Goal: Use online tool/utility: Utilize a website feature to perform a specific function

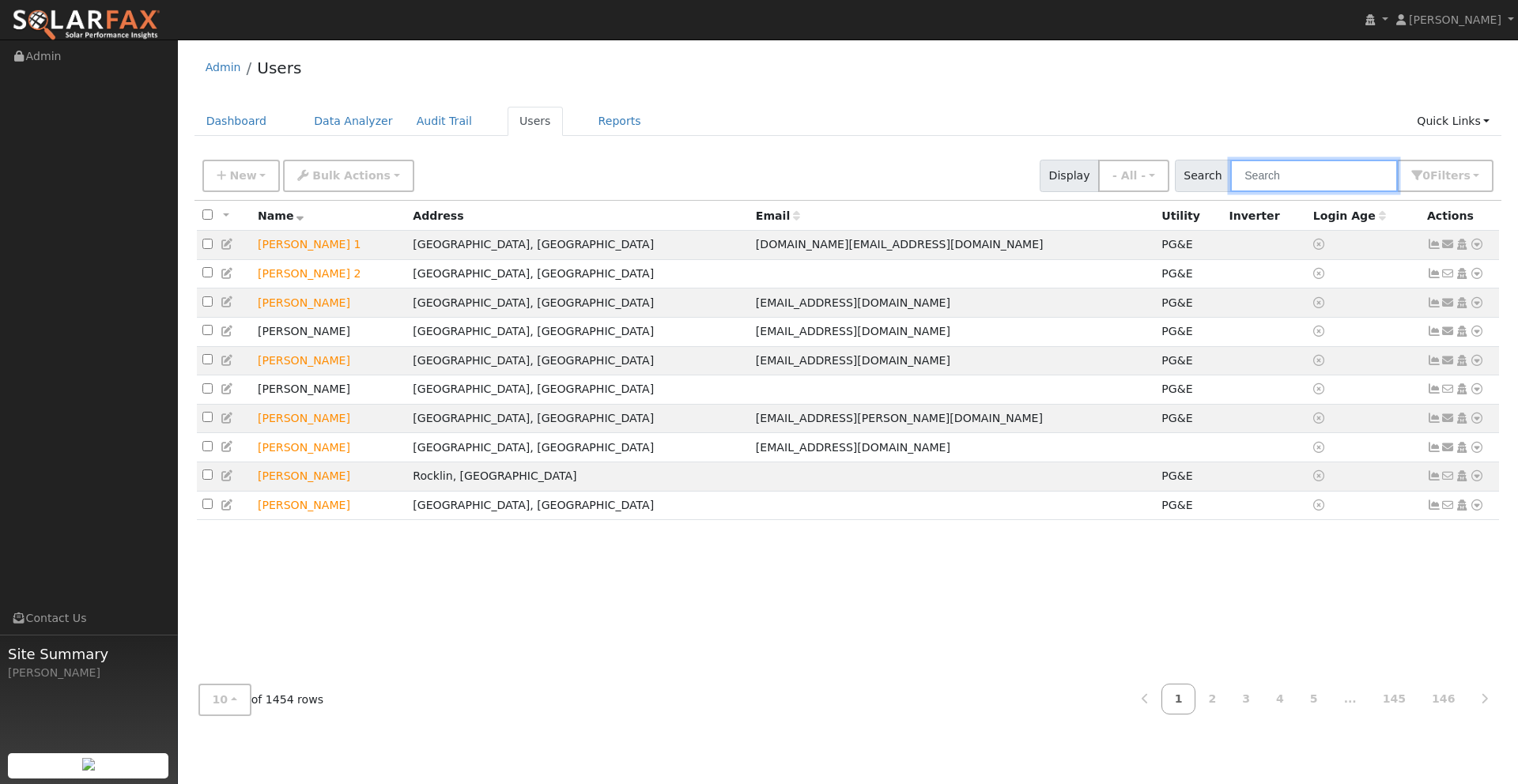
click at [1269, 175] on input "text" at bounding box center [1314, 175] width 168 height 32
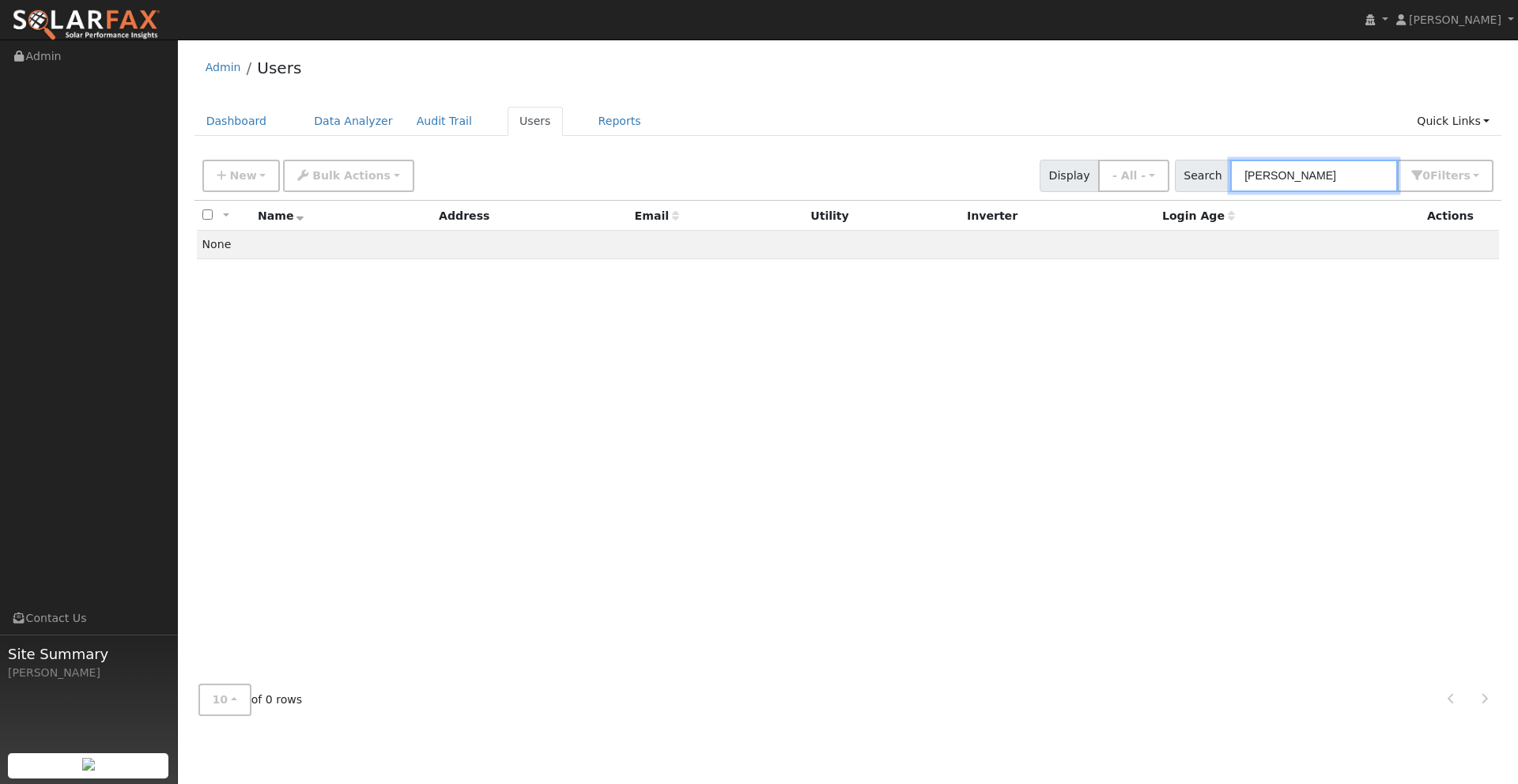
type input "David Melau"
click at [127, 21] on img at bounding box center [86, 25] width 149 height 33
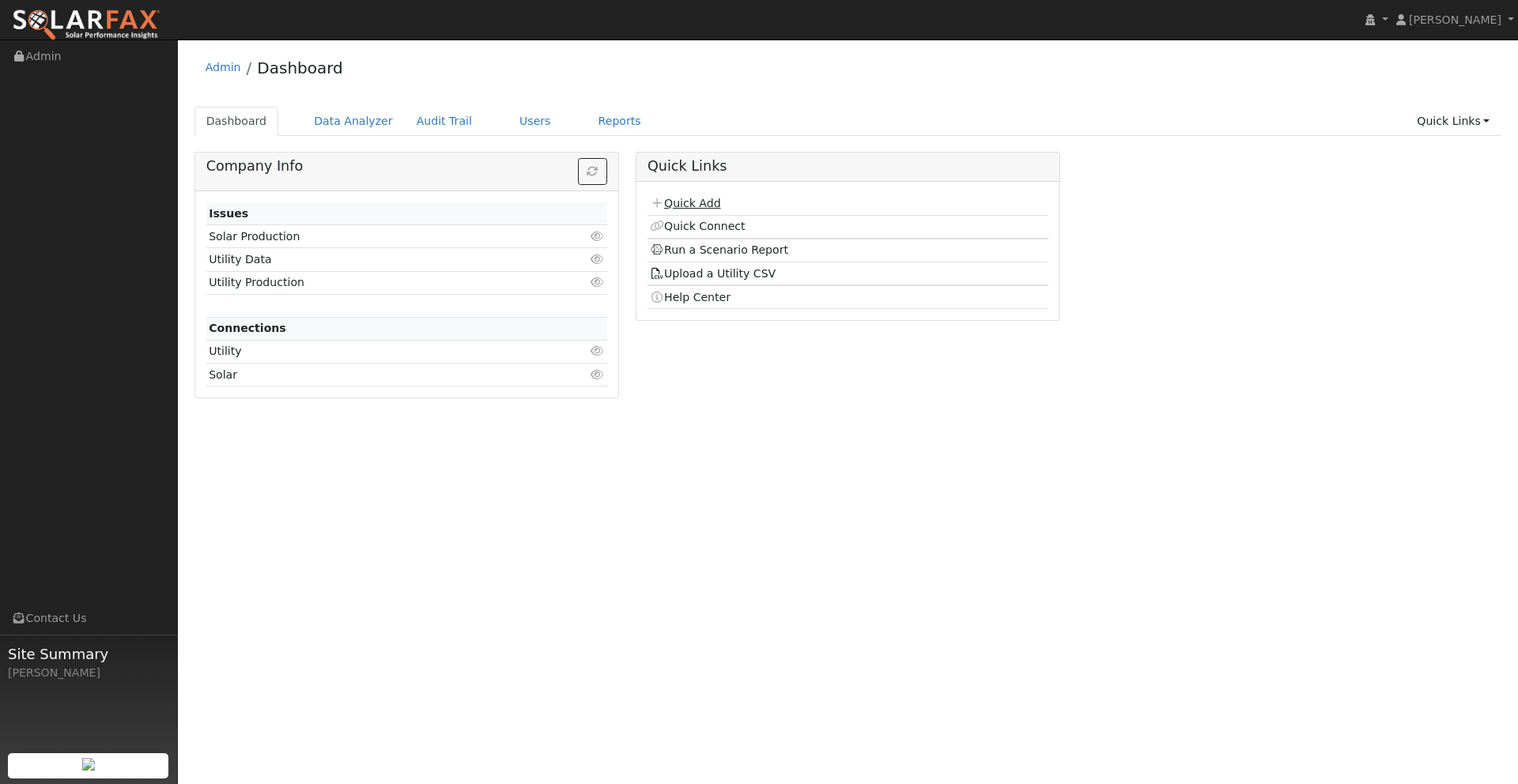
click at [684, 202] on link "Quick Add" at bounding box center [685, 202] width 71 height 12
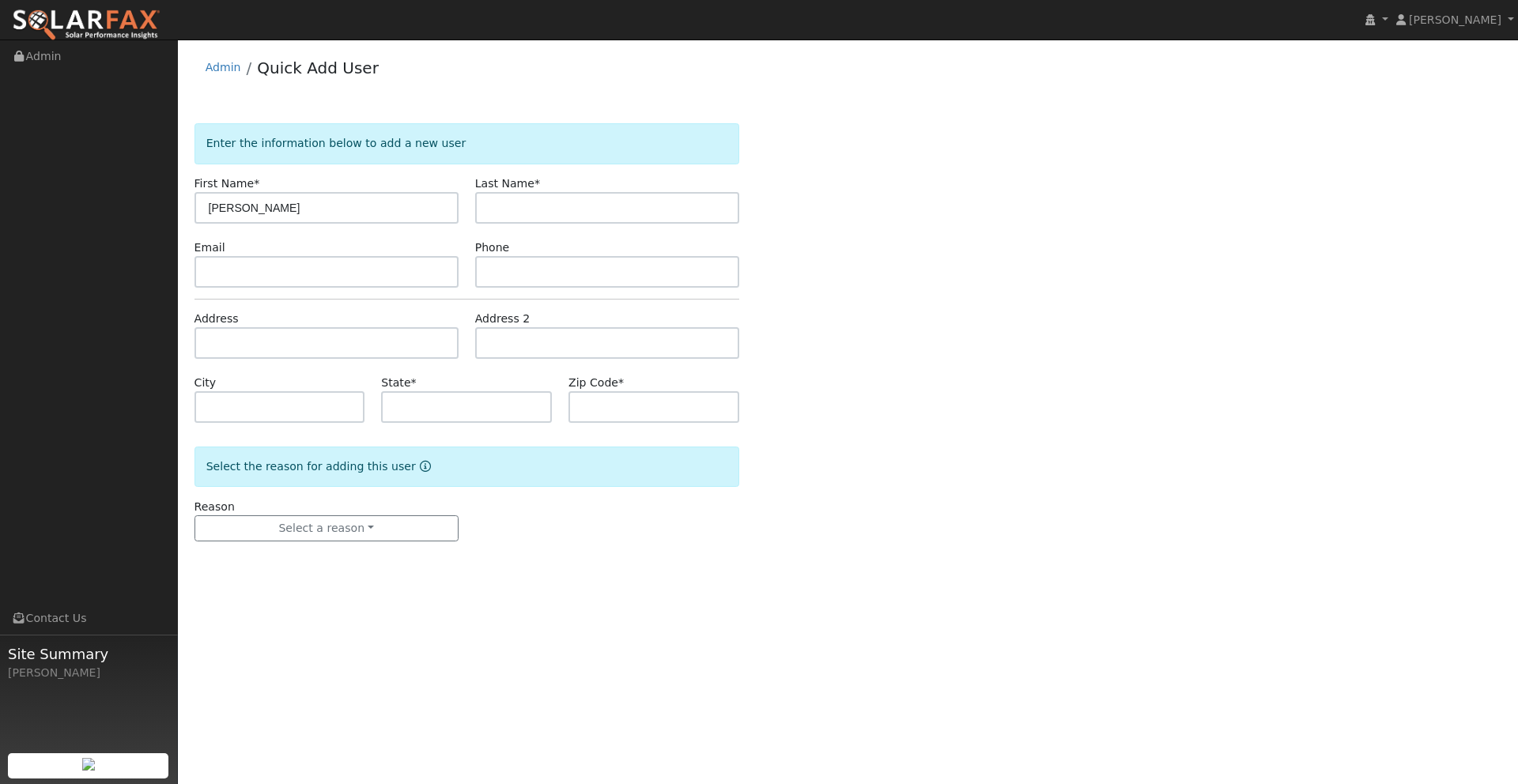
type input "[PERSON_NAME]"
type input "Melaugh"
paste input "[EMAIL_ADDRESS][DOMAIN_NAME]"
type input "[EMAIL_ADDRESS][DOMAIN_NAME]"
paste input "(415) 555-1212"
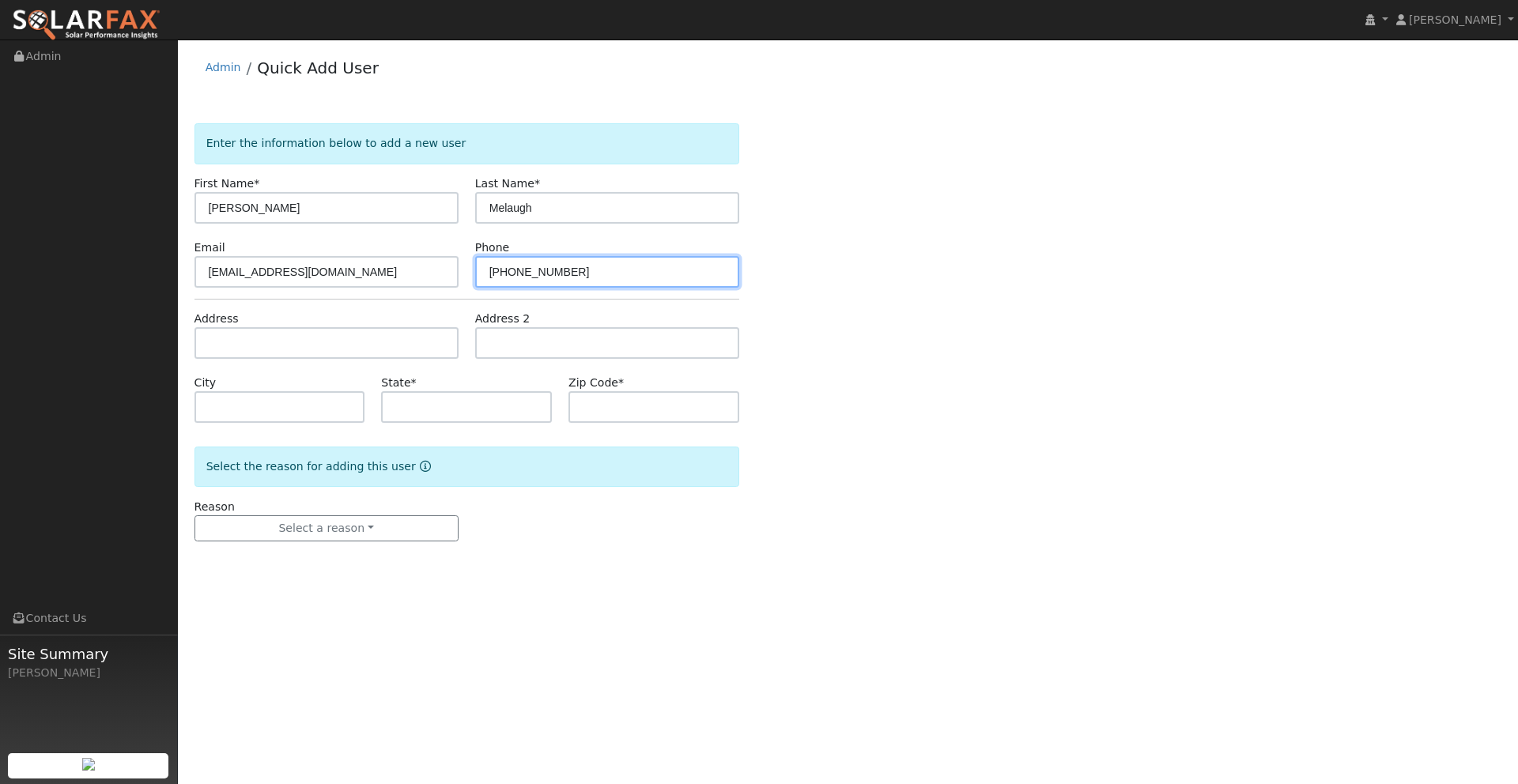
type input "(415) 555-1212"
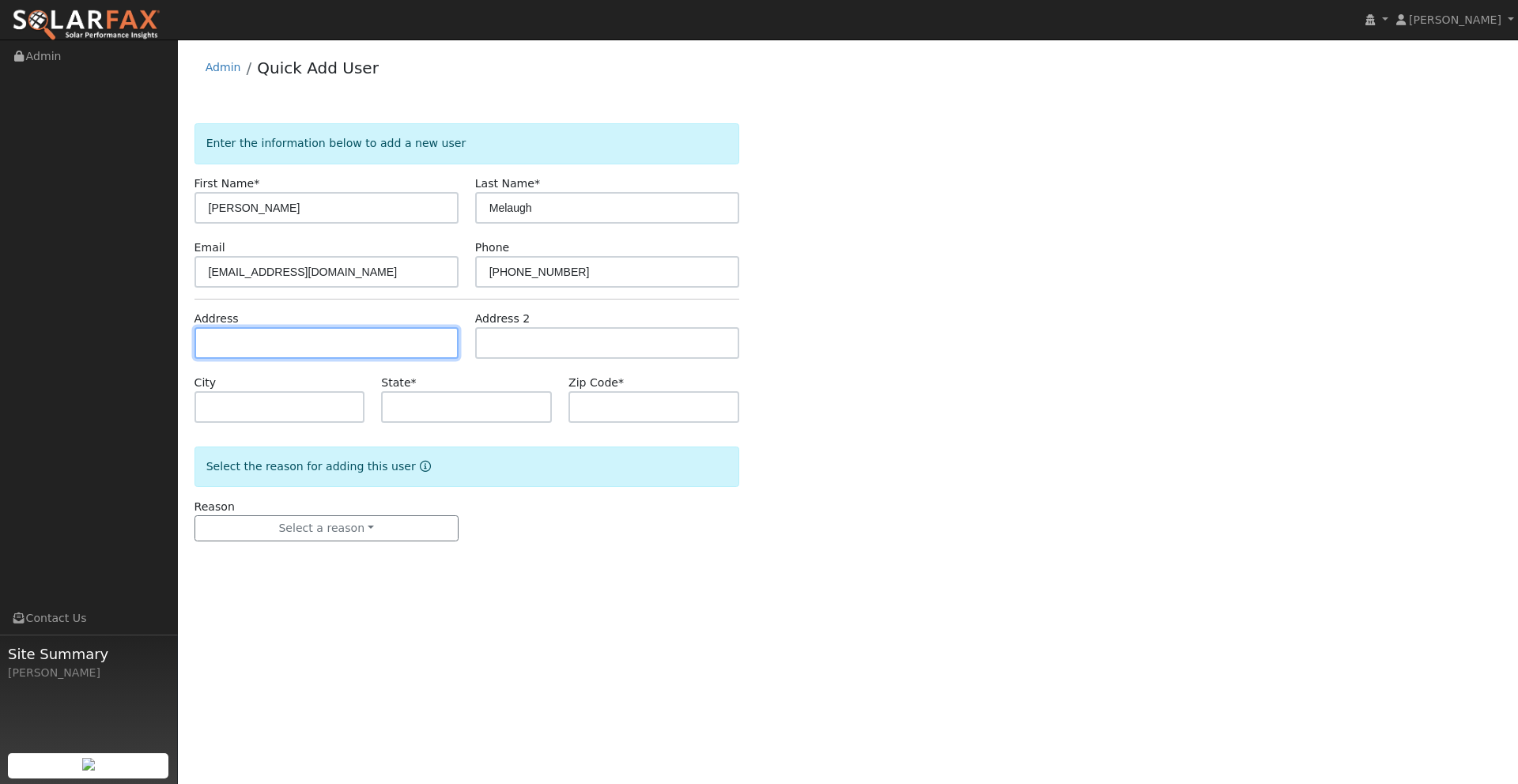
click at [309, 343] on input "text" at bounding box center [326, 342] width 264 height 31
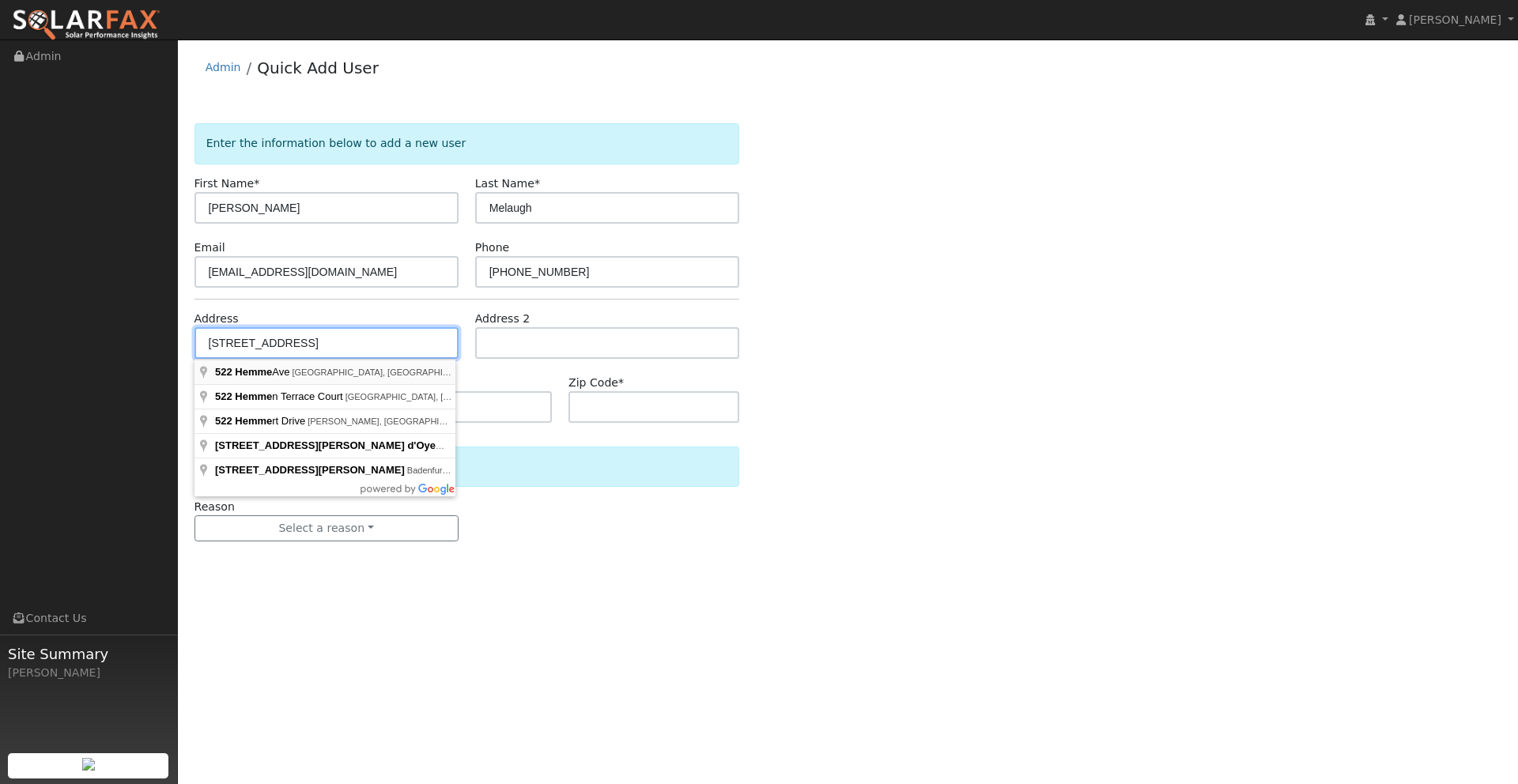
type input "522 Hemme Avenue"
type input "Alamo"
type input "CA"
type input "94507"
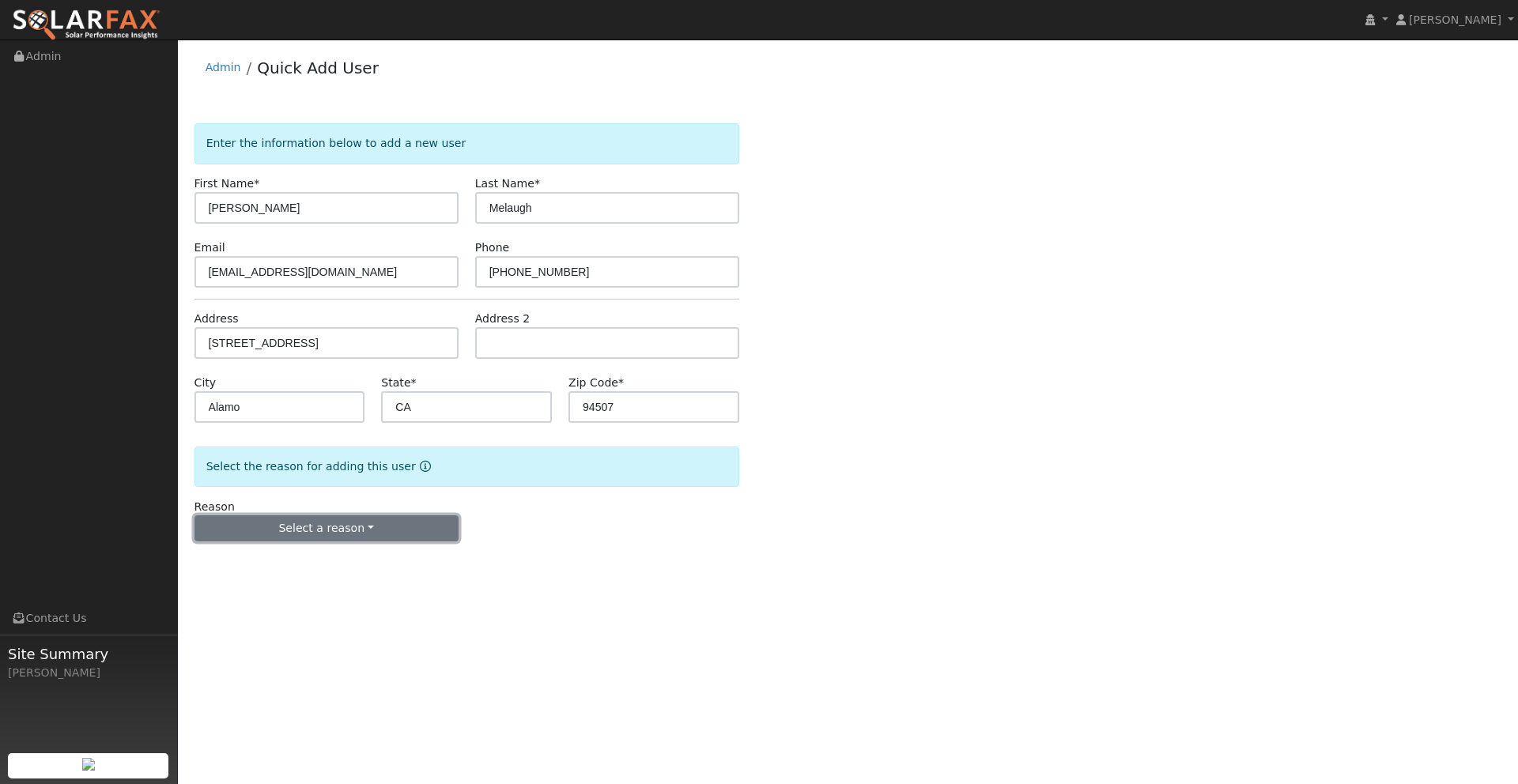
click at [343, 526] on button "Select a reason" at bounding box center [326, 528] width 264 height 27
click at [293, 565] on link "New lead" at bounding box center [282, 561] width 175 height 22
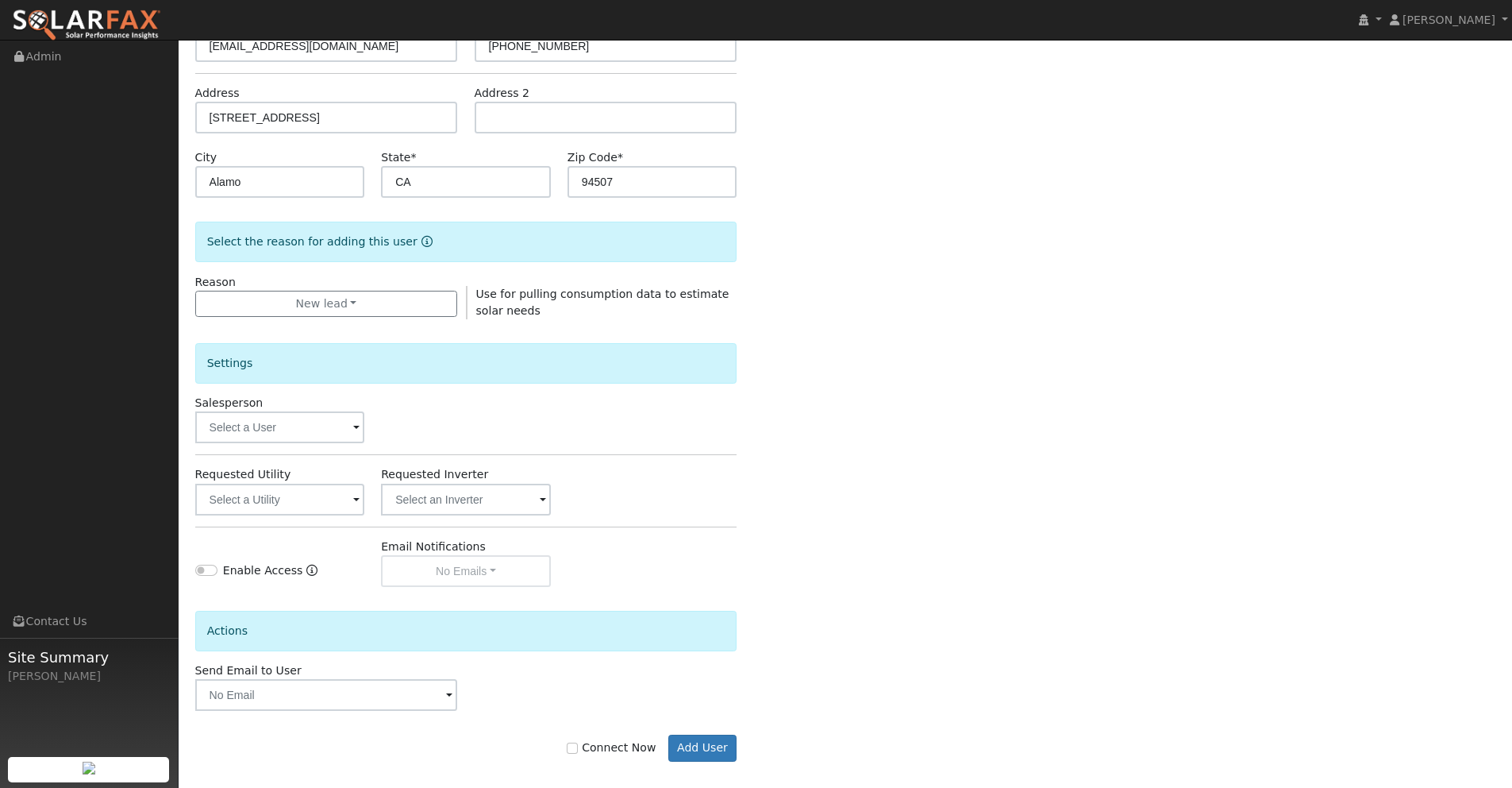
scroll to position [241, 0]
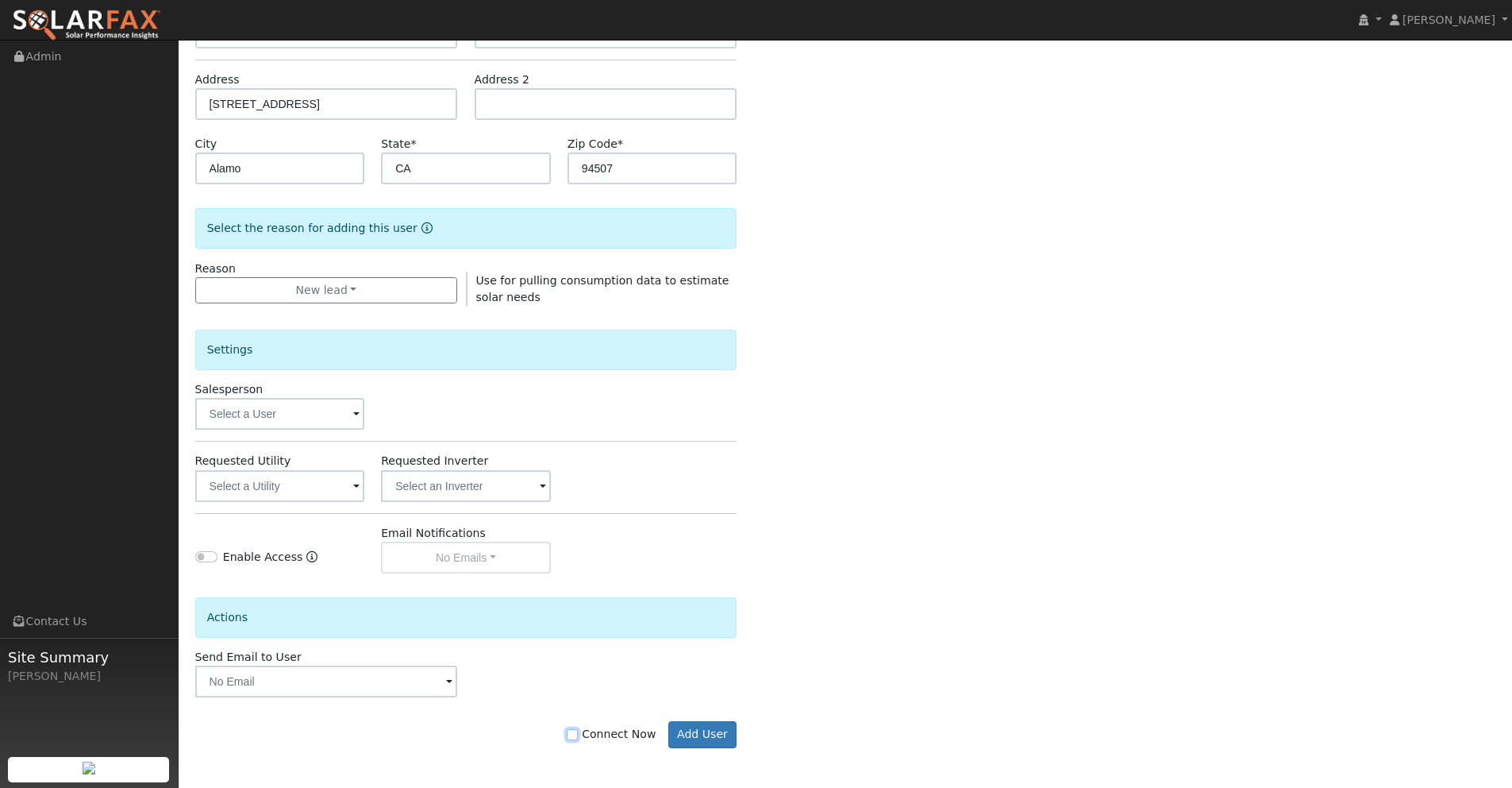
click at [578, 732] on input "Connect Now" at bounding box center [573, 735] width 11 height 12
checkbox input "true"
click at [690, 738] on button "Add User" at bounding box center [703, 734] width 69 height 27
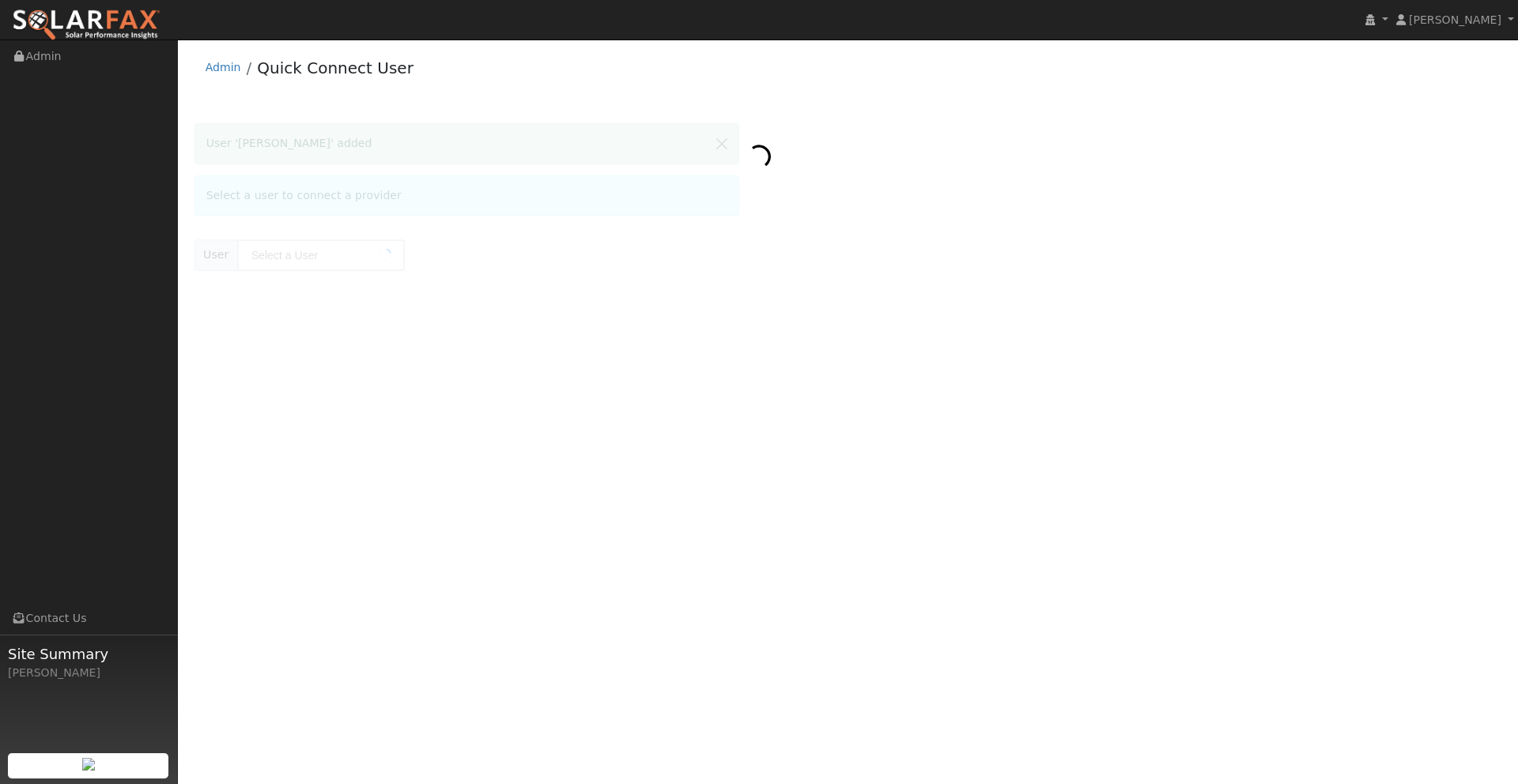
type input "[PERSON_NAME]"
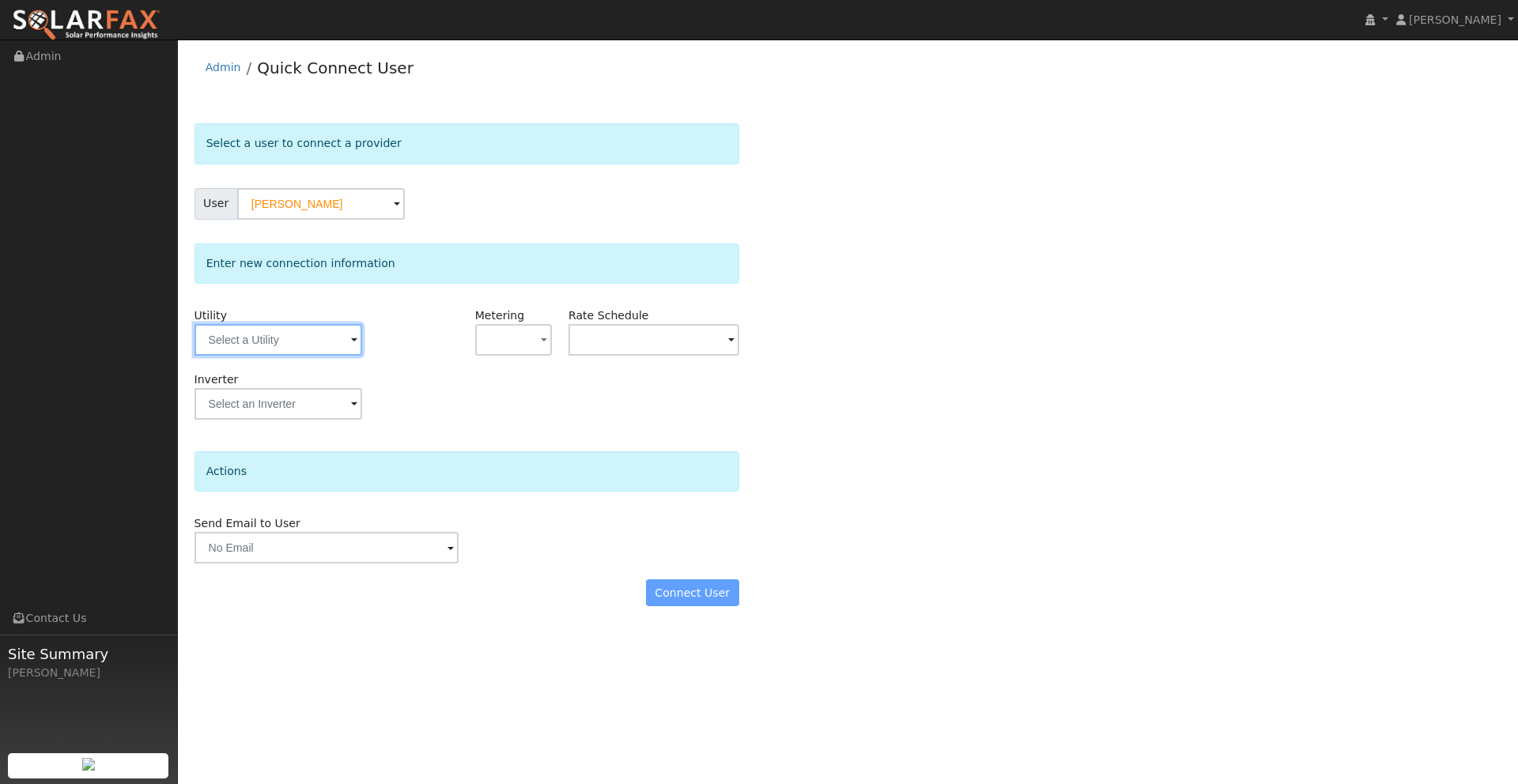
click at [312, 328] on input "text" at bounding box center [279, 340] width 168 height 31
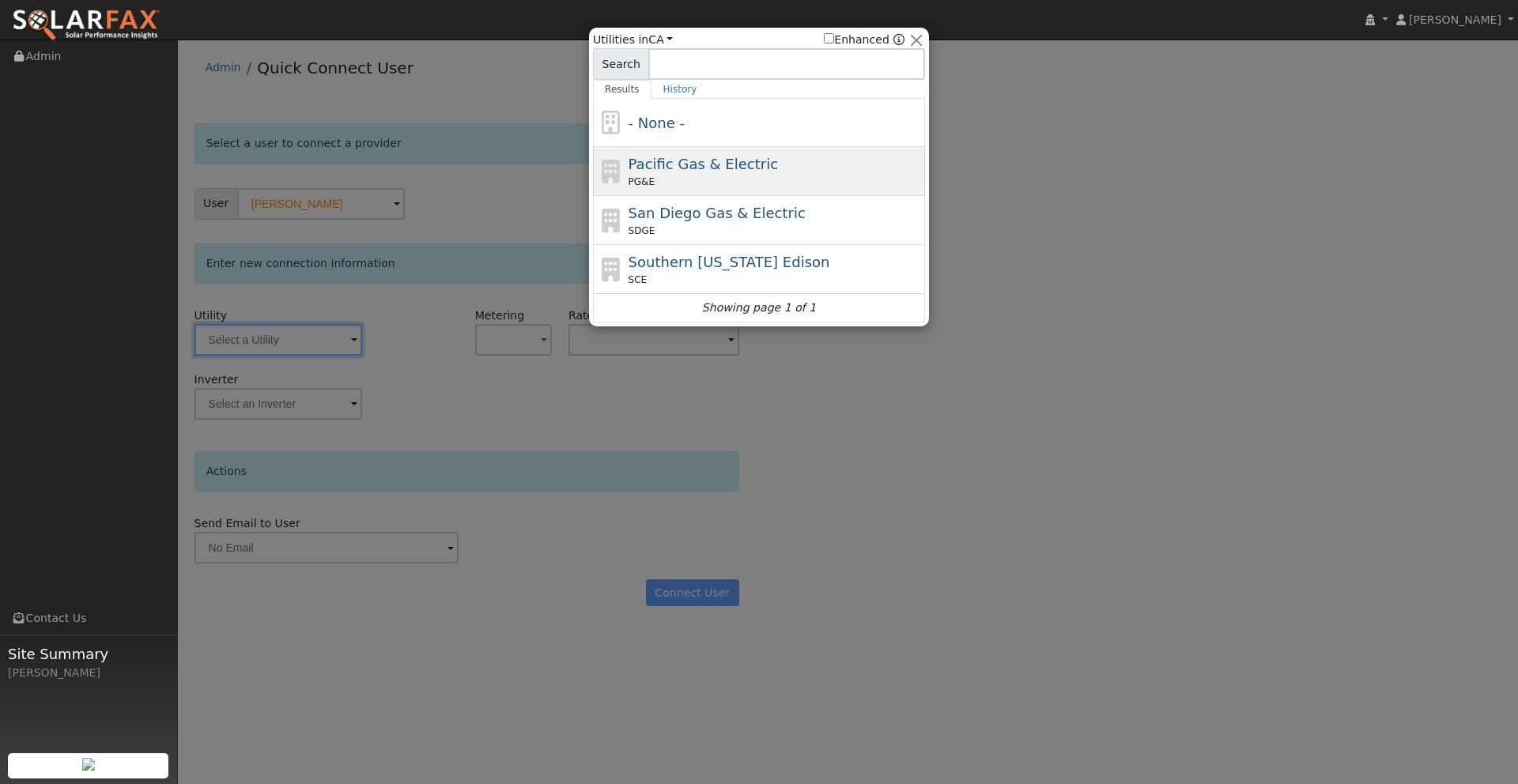
click at [693, 172] on span "Pacific Gas & Electric" at bounding box center [703, 163] width 150 height 16
type input "PG&E"
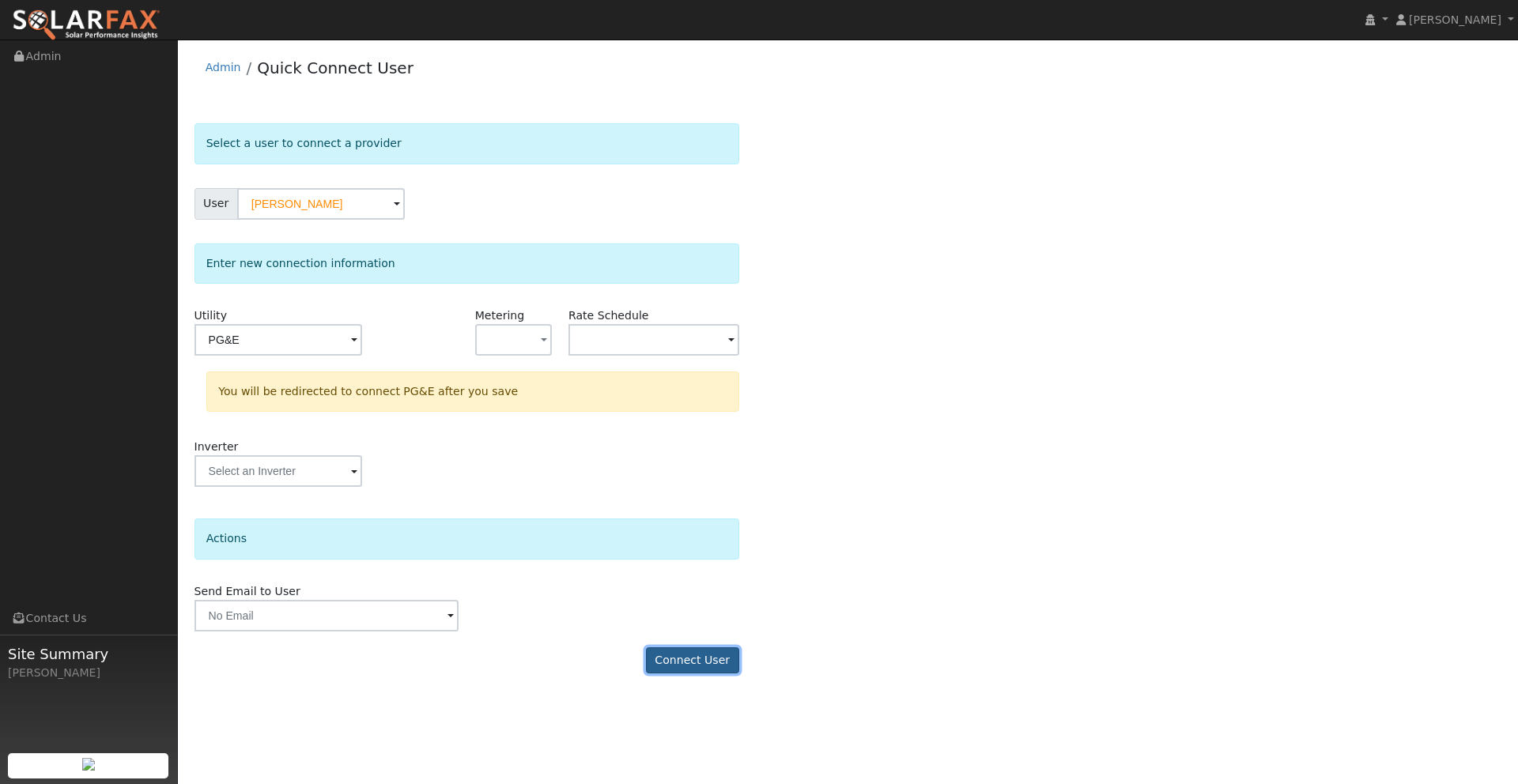
click at [694, 663] on button "Connect User" at bounding box center [693, 660] width 94 height 27
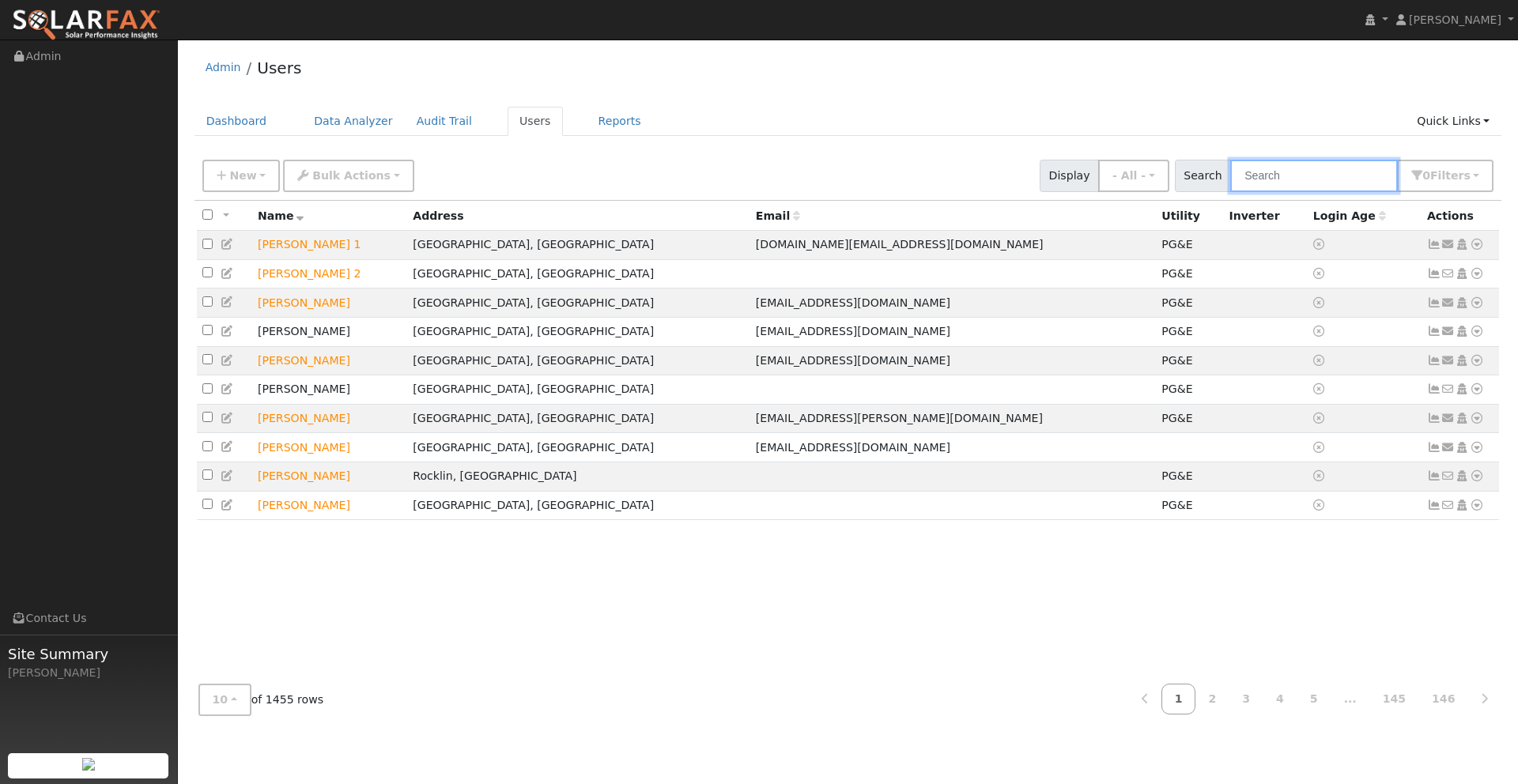
click at [1311, 176] on input "text" at bounding box center [1314, 175] width 168 height 32
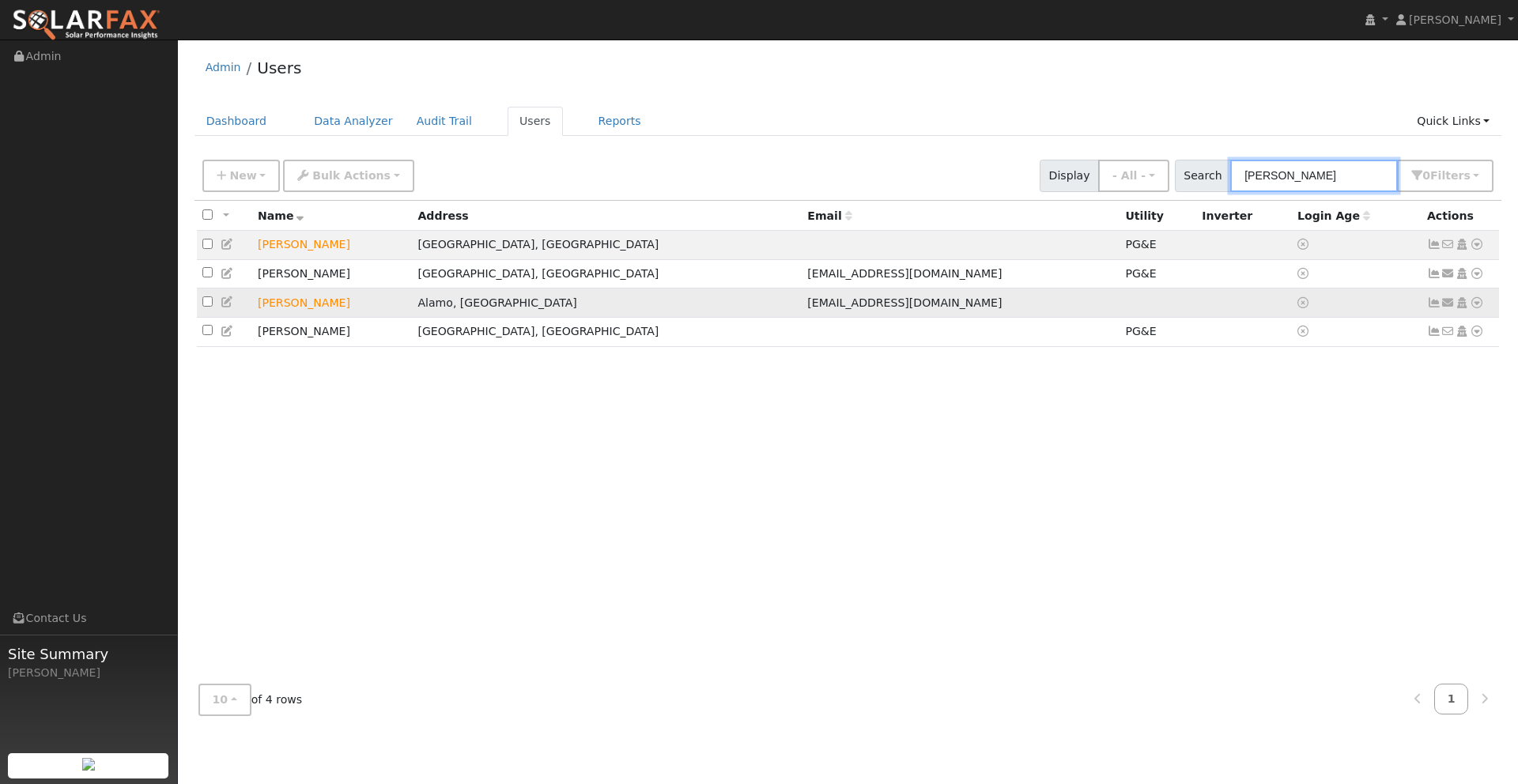
type input "david m"
click at [1480, 305] on icon at bounding box center [1476, 302] width 14 height 11
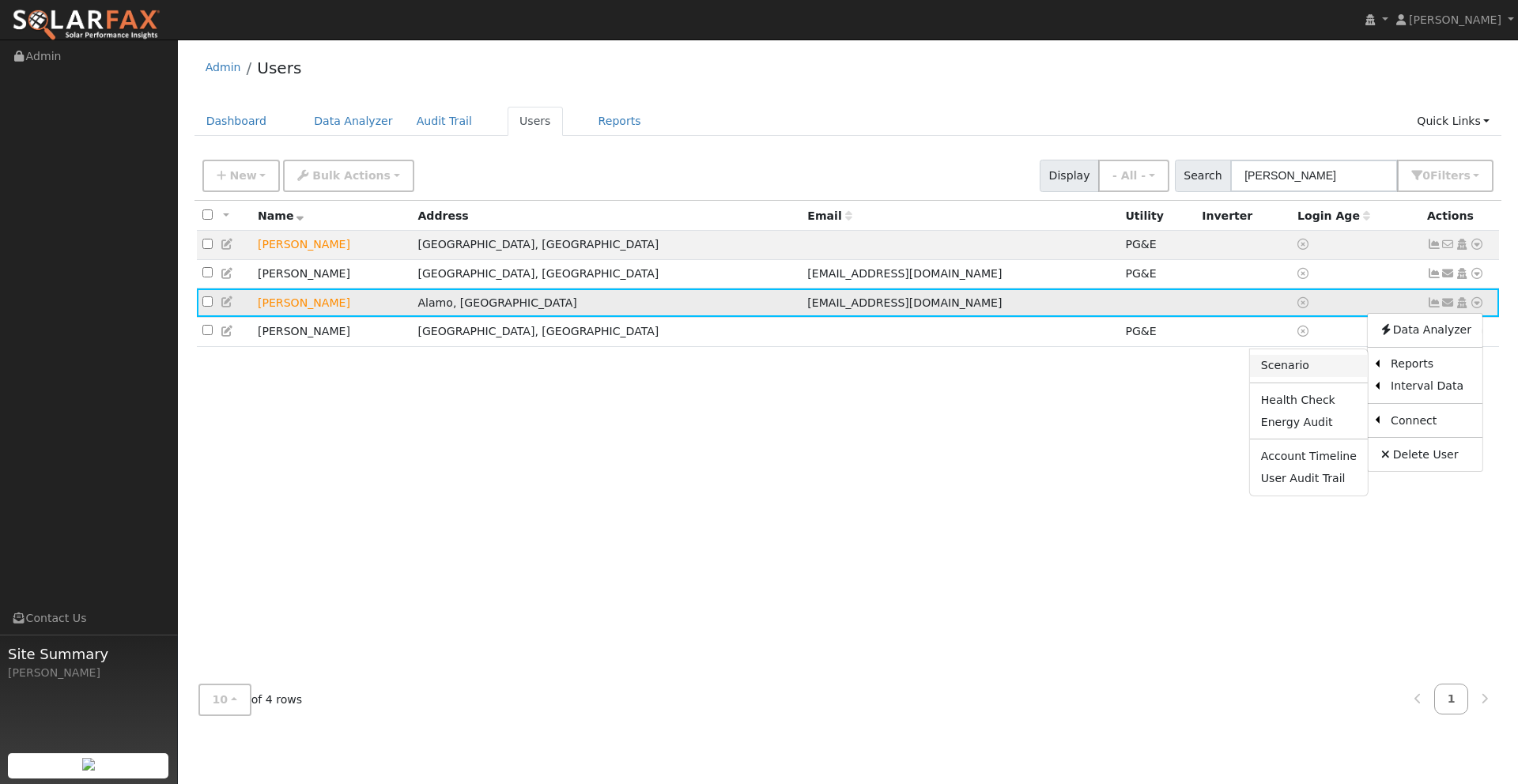
click at [1308, 368] on link "Scenario" at bounding box center [1308, 365] width 117 height 22
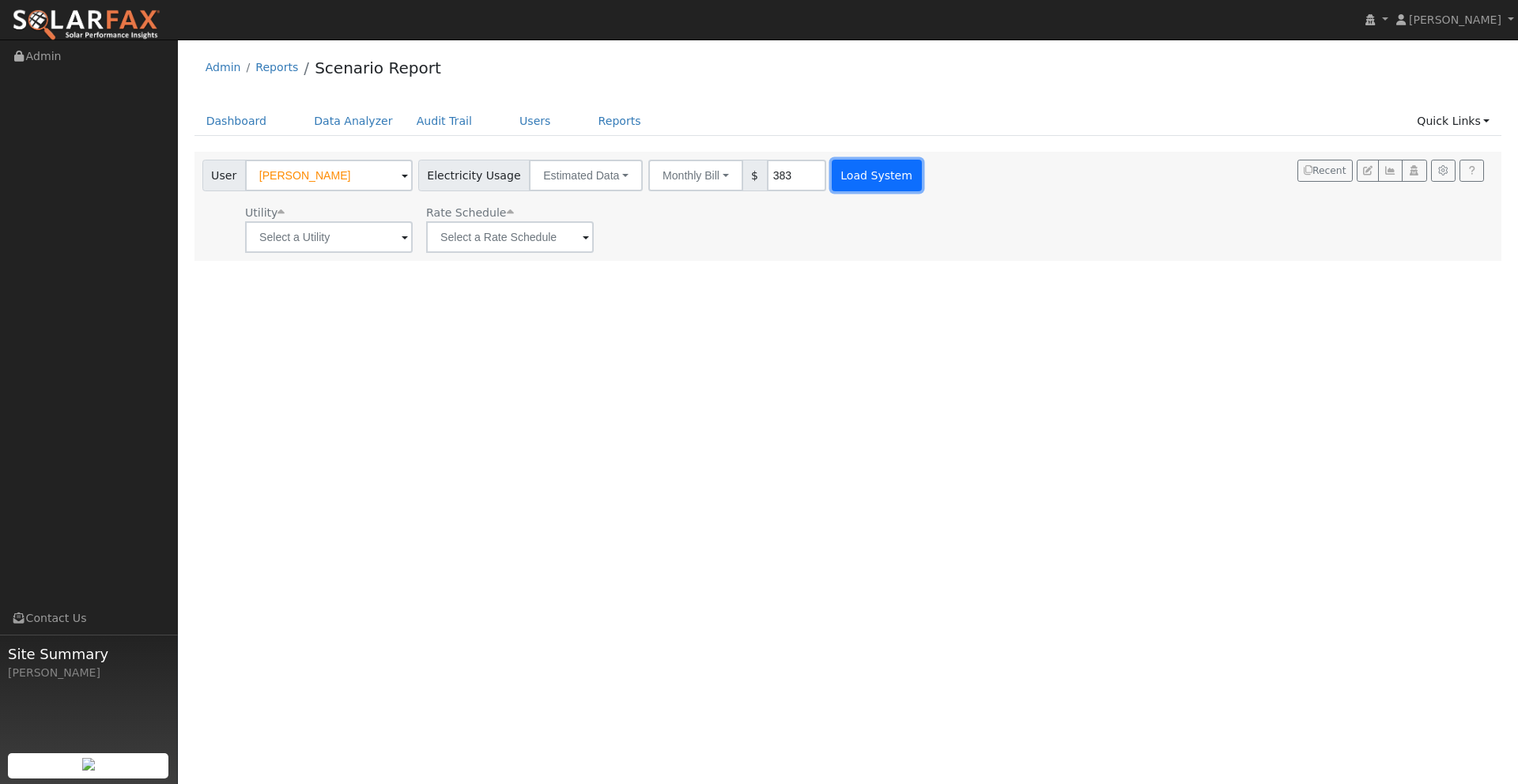
click at [880, 173] on button "Load System" at bounding box center [877, 175] width 90 height 31
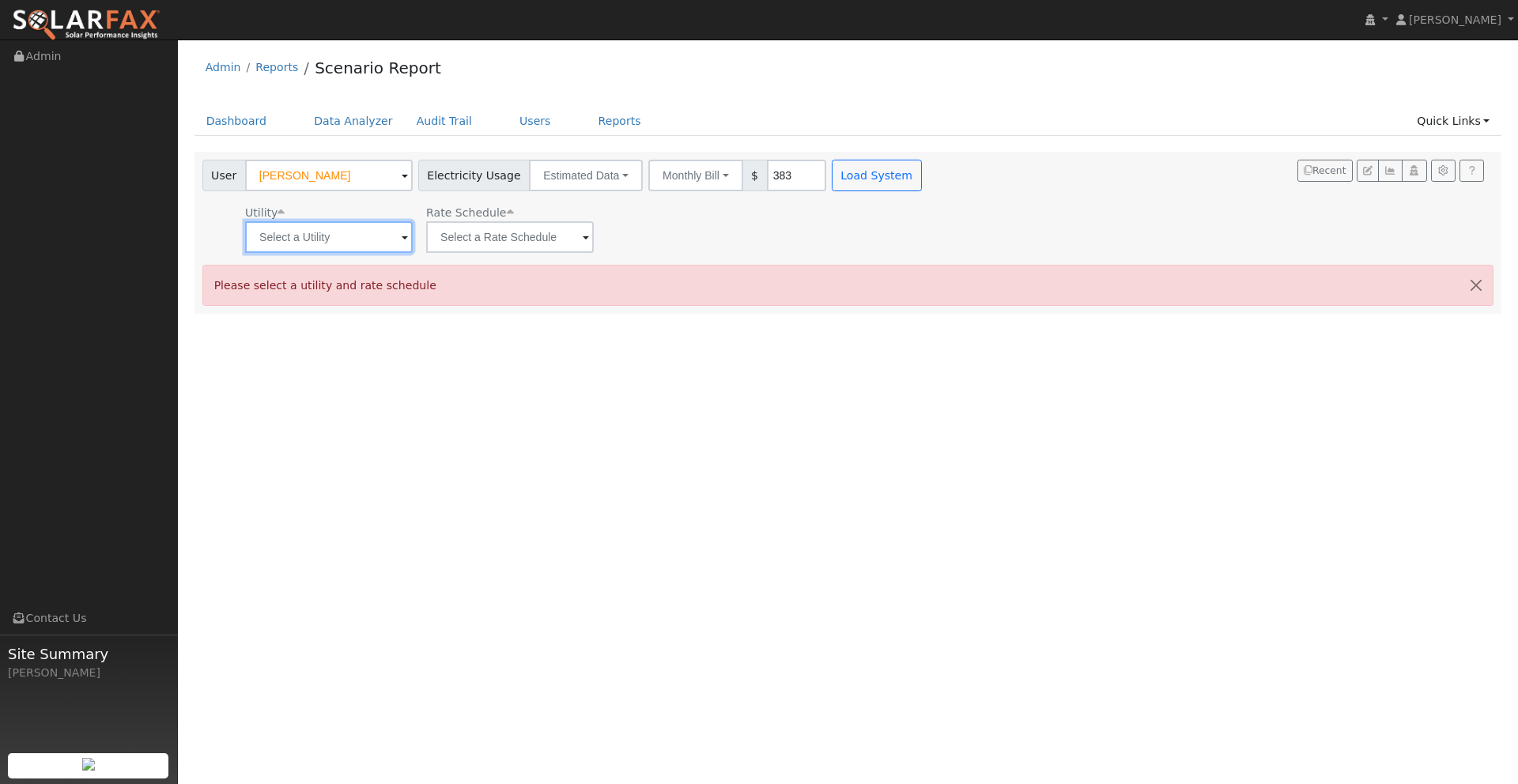
click at [364, 228] on input "text" at bounding box center [329, 237] width 168 height 31
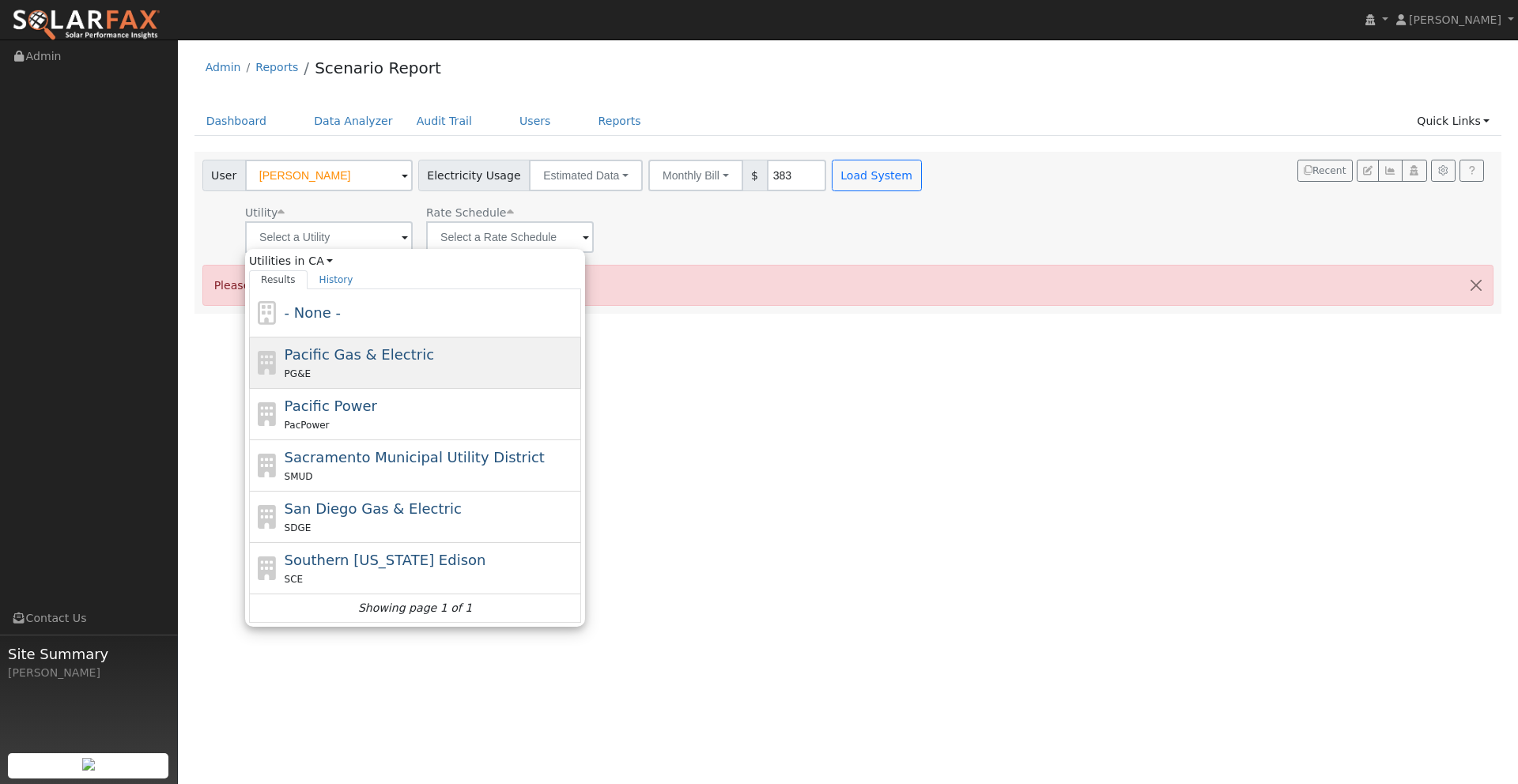
click at [385, 353] on span "Pacific Gas & Electric" at bounding box center [359, 354] width 150 height 16
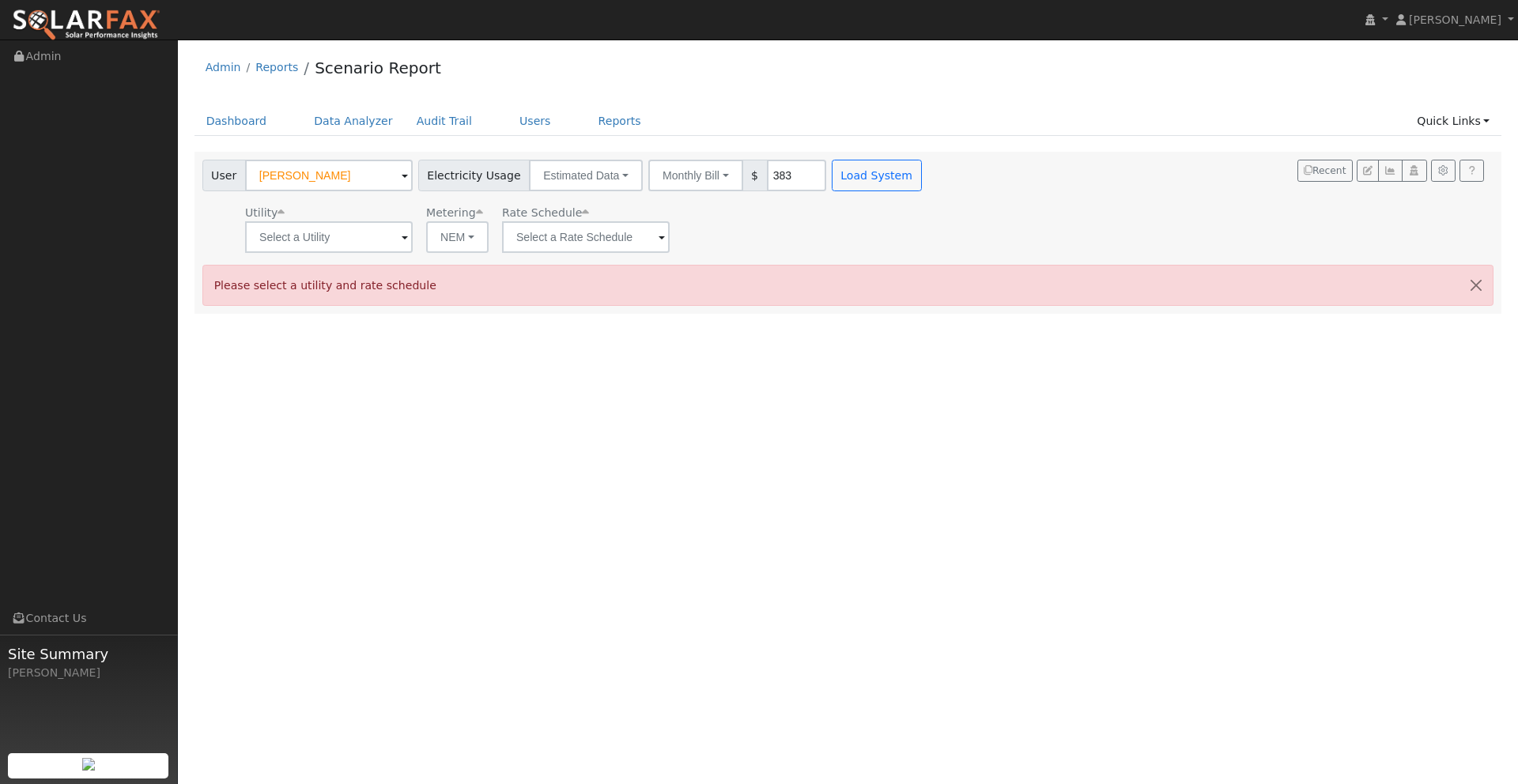
type input "Pacific Gas & Electric"
click at [847, 178] on button "Load System" at bounding box center [877, 175] width 90 height 31
click at [412, 237] on input "text" at bounding box center [329, 237] width 168 height 31
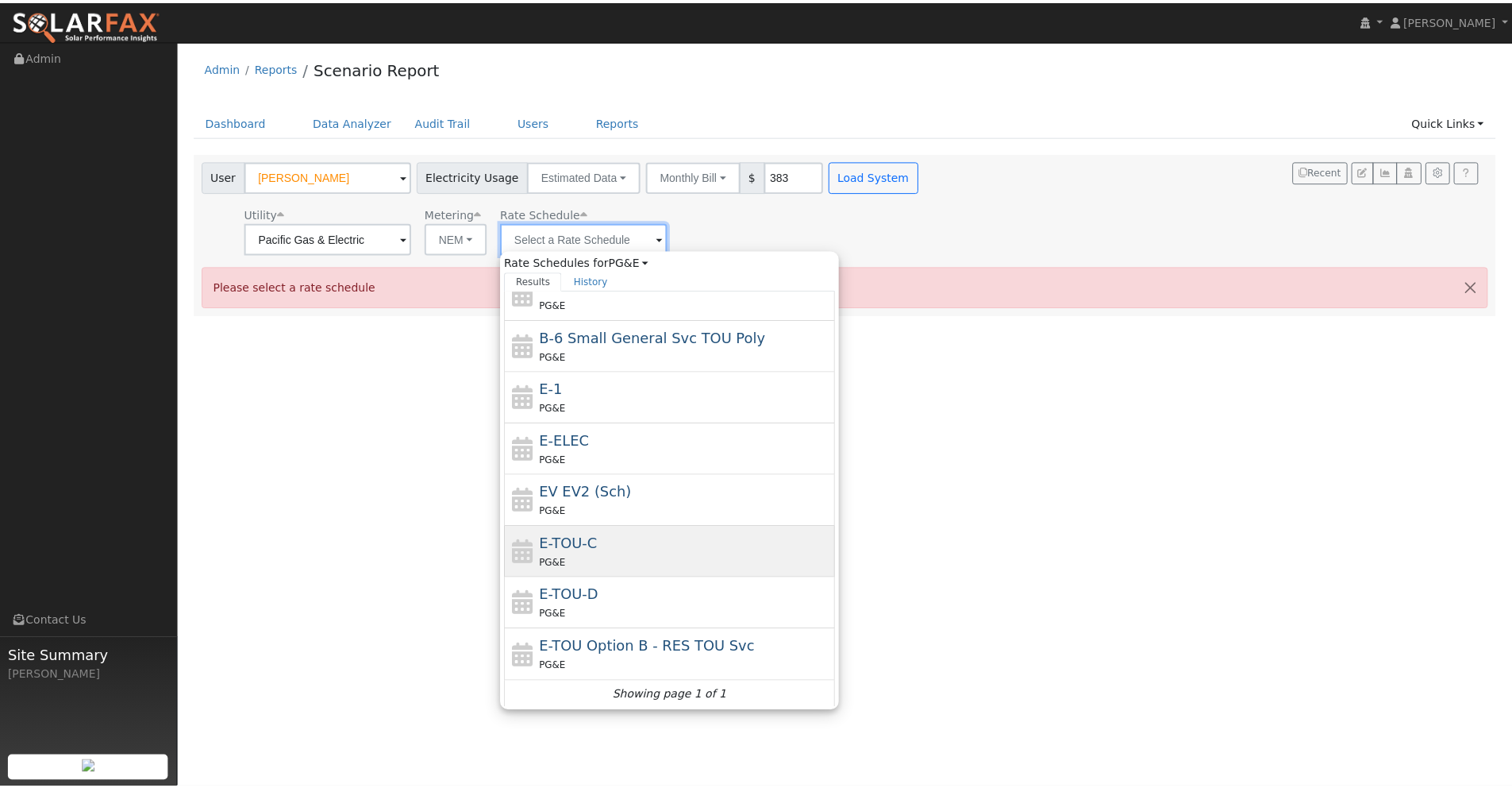
scroll to position [174, 0]
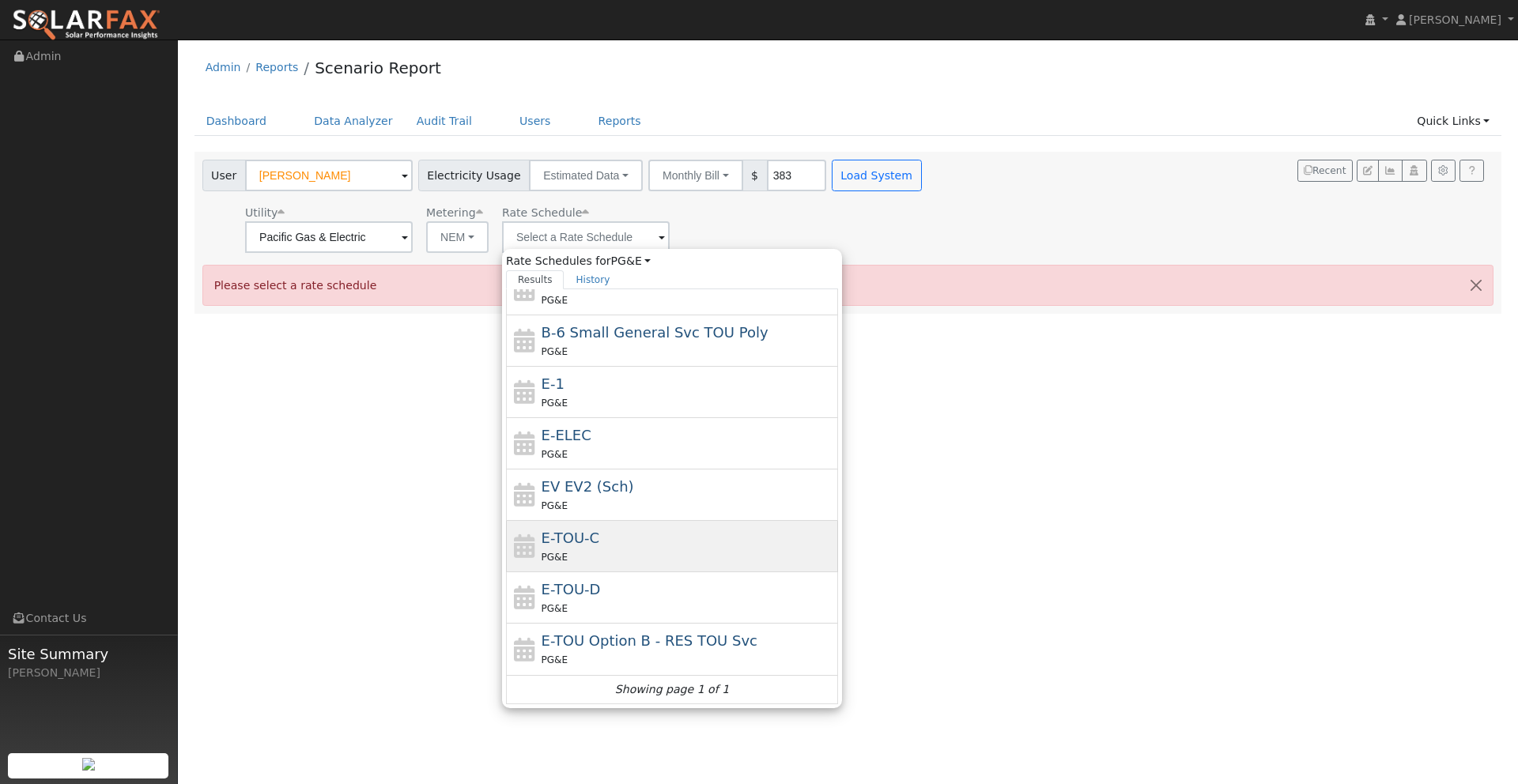
click at [593, 547] on div "E-TOU-C PG&E" at bounding box center [687, 547] width 293 height 38
type input "E-TOU-C"
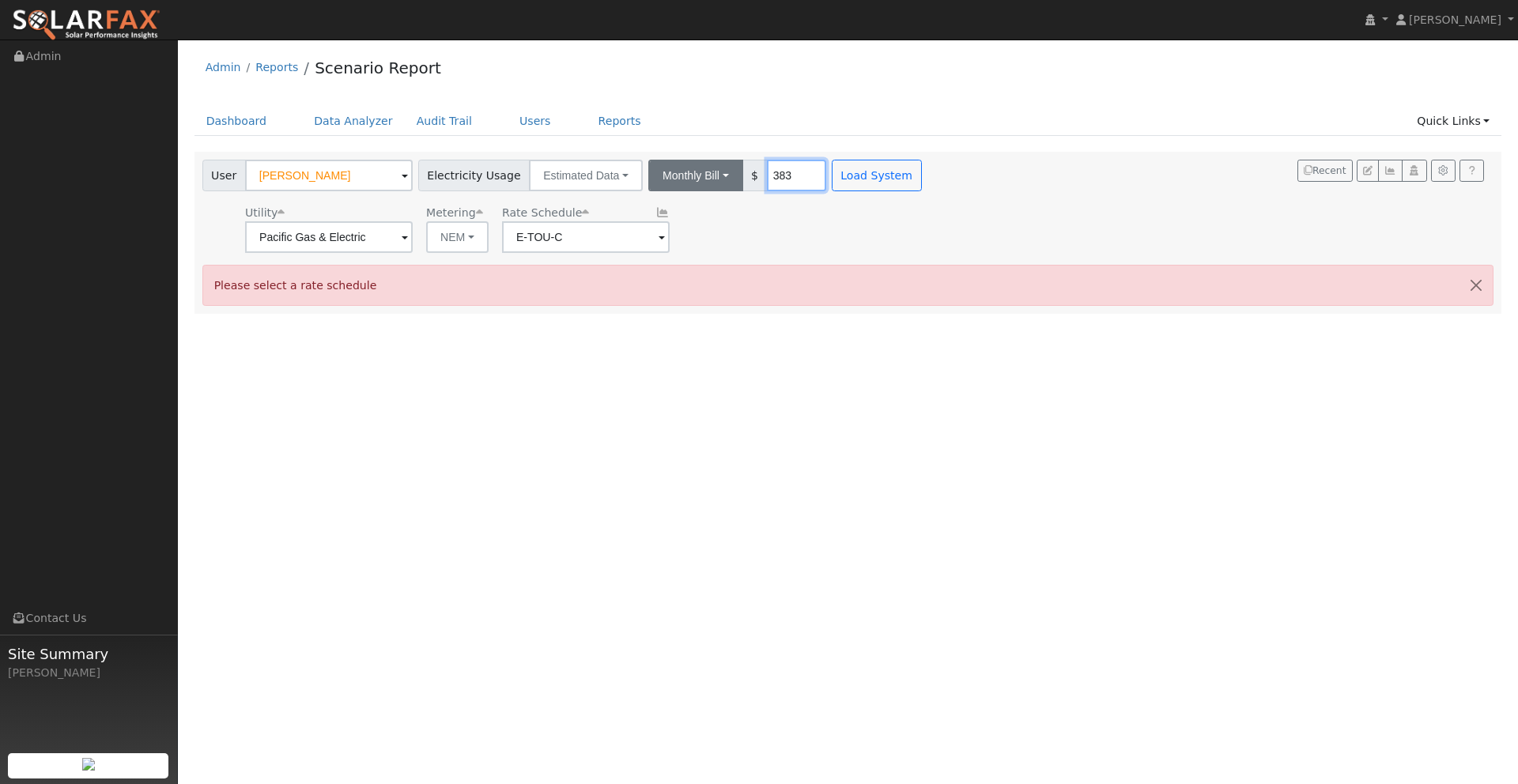
drag, startPoint x: 779, startPoint y: 175, endPoint x: 717, endPoint y: 170, distance: 62.2
click at [717, 170] on div "Monthly Bill Annual Consumption Monthly Bill $ 383" at bounding box center [737, 175] width 177 height 31
drag, startPoint x: 773, startPoint y: 170, endPoint x: 742, endPoint y: 173, distance: 31.1
click at [742, 173] on div "Monthly Bill Annual Consumption Monthly Bill $ 383" at bounding box center [737, 175] width 177 height 31
type input "190"
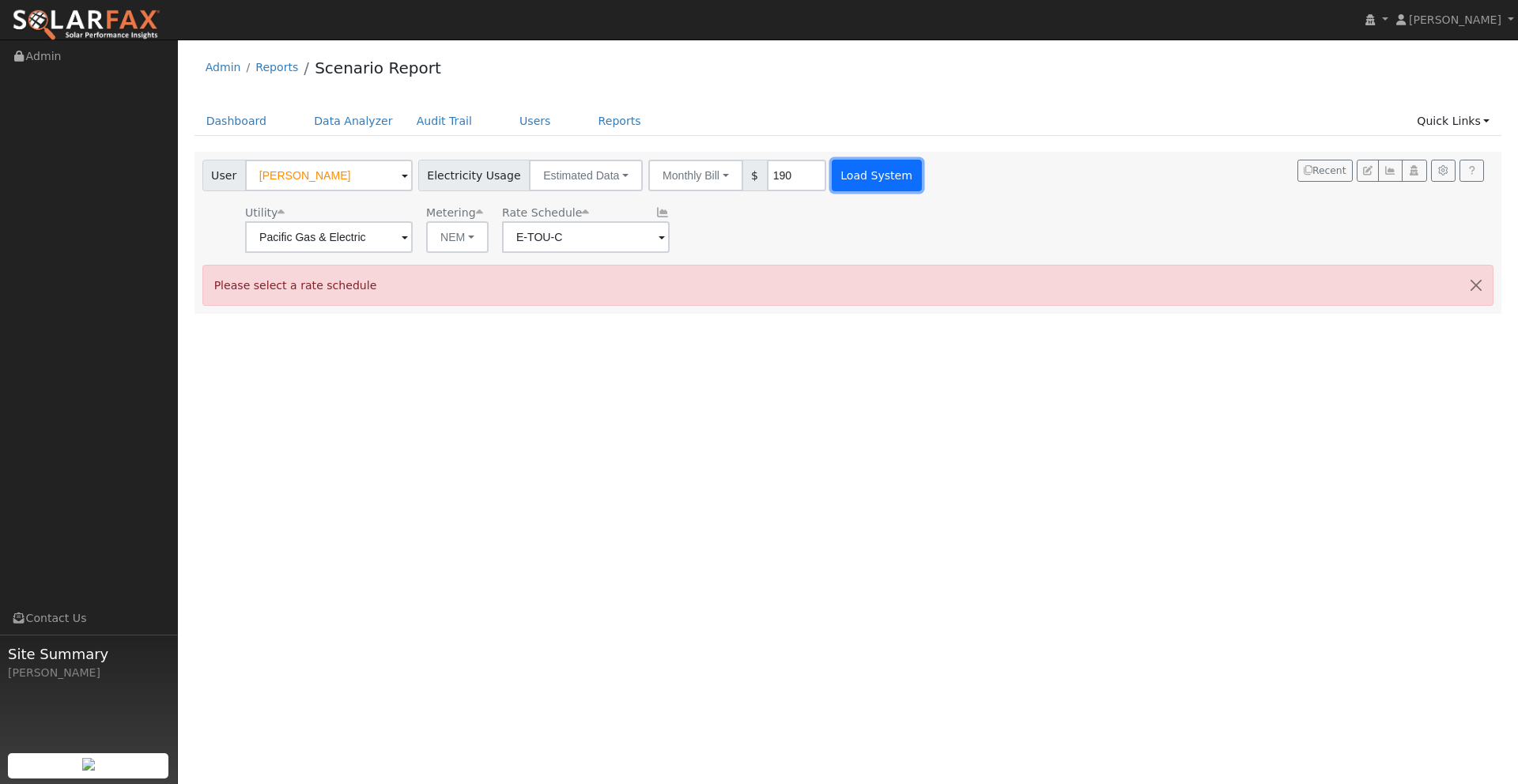
click at [850, 181] on button "Load System" at bounding box center [877, 175] width 90 height 31
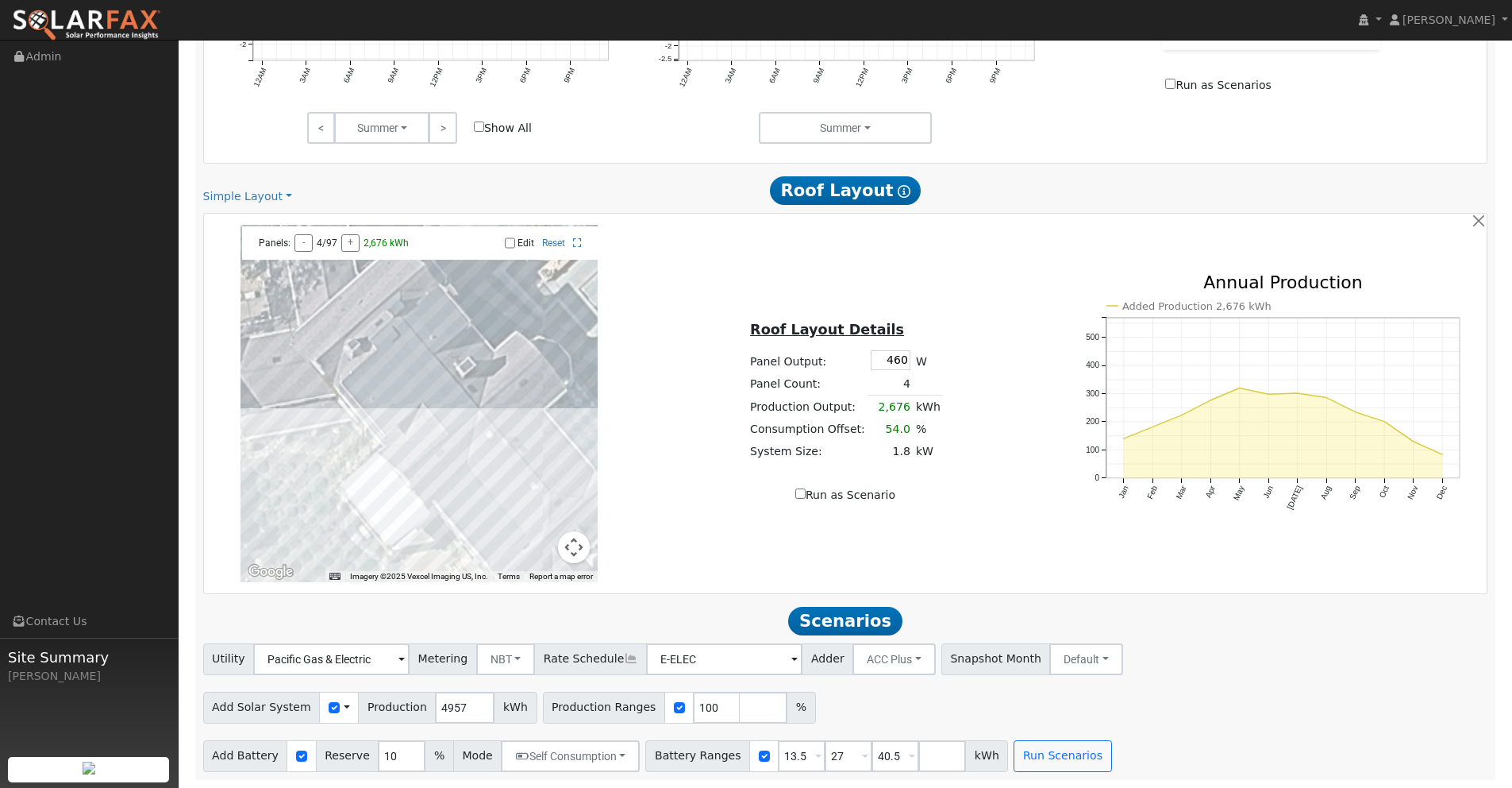
scroll to position [840, 0]
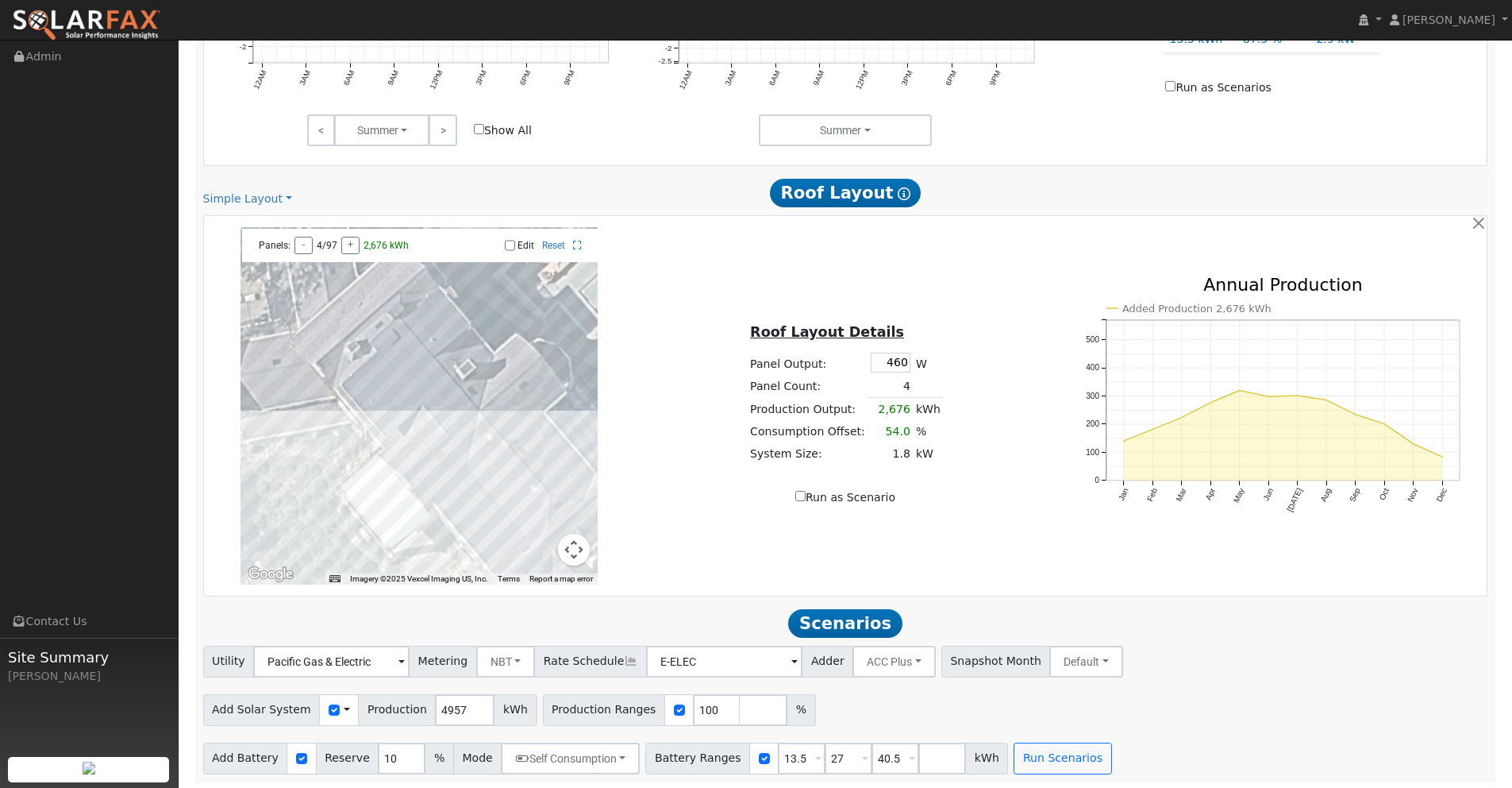
click at [515, 244] on div "Edit Reset" at bounding box center [504, 245] width 170 height 12
click at [515, 244] on input "Edit" at bounding box center [510, 245] width 11 height 12
checkbox input "true"
click at [435, 399] on div at bounding box center [419, 406] width 357 height 358
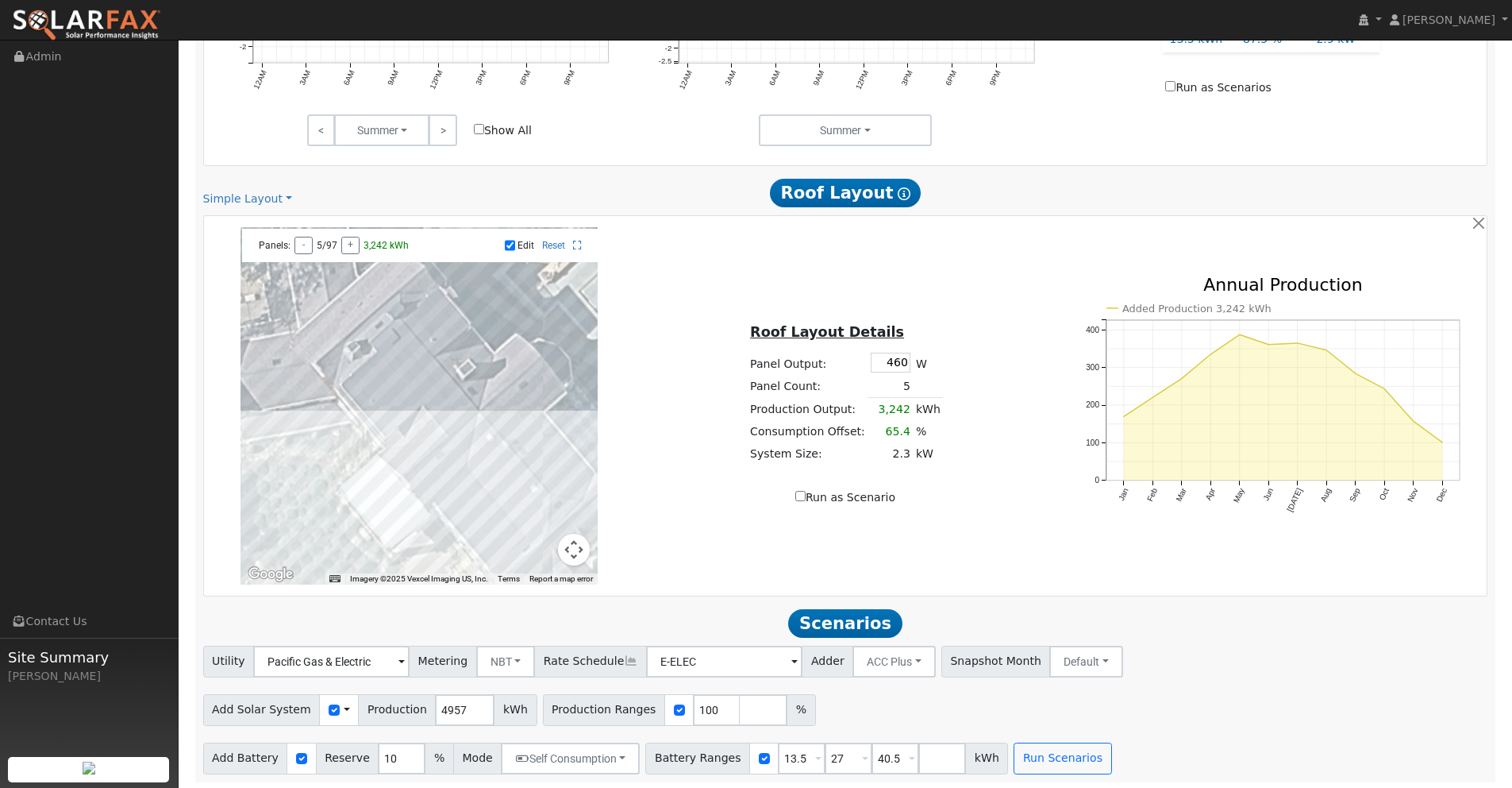
click at [424, 385] on div at bounding box center [419, 406] width 357 height 358
click at [451, 468] on div at bounding box center [419, 406] width 357 height 358
click at [402, 489] on div at bounding box center [419, 406] width 357 height 358
click at [420, 473] on div at bounding box center [419, 406] width 357 height 358
click at [420, 511] on div at bounding box center [419, 406] width 357 height 358
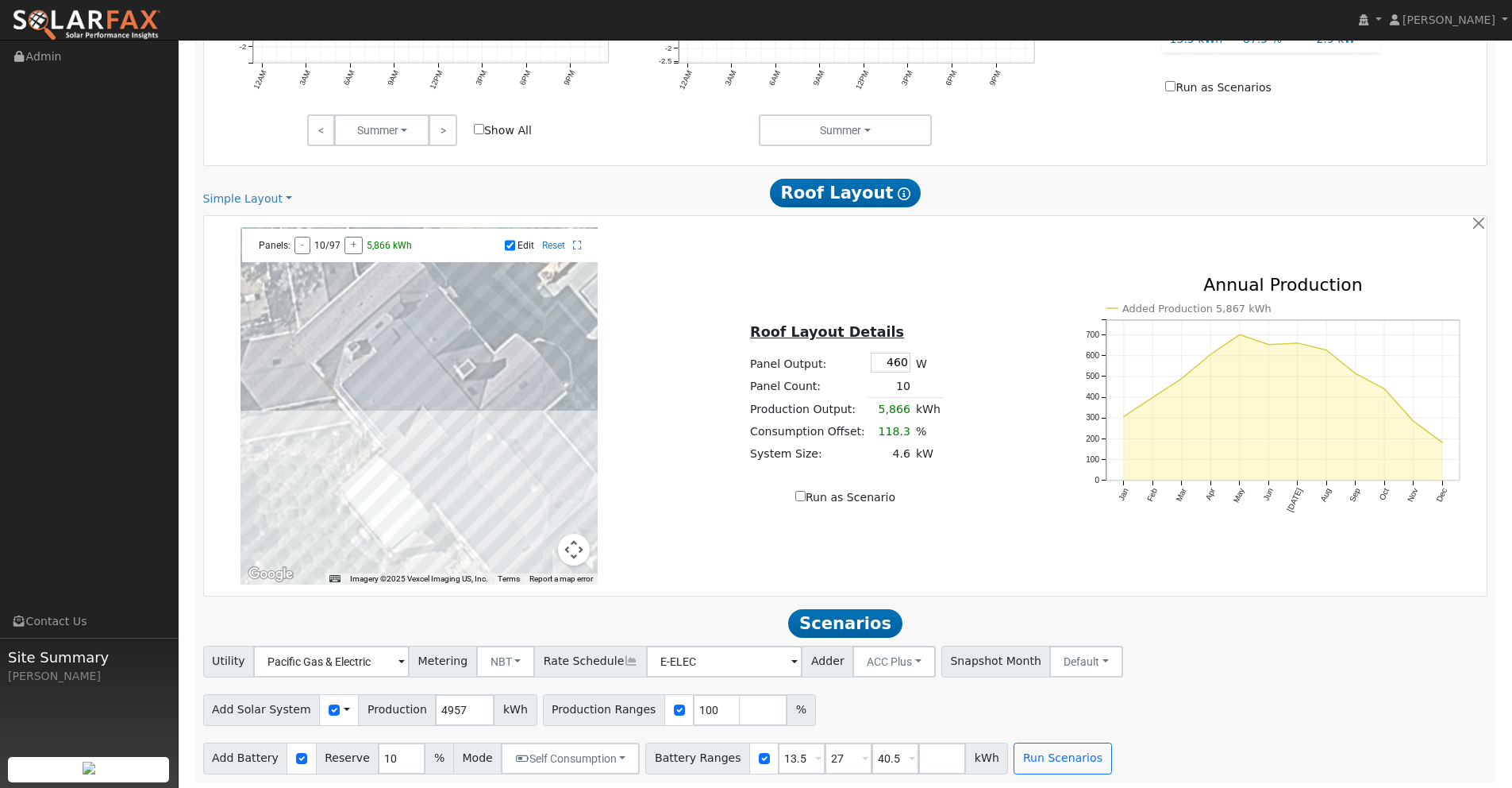
click at [417, 502] on div at bounding box center [419, 406] width 357 height 358
click at [413, 504] on div at bounding box center [419, 406] width 357 height 358
click at [410, 499] on div at bounding box center [419, 406] width 357 height 358
click at [451, 516] on div at bounding box center [419, 406] width 357 height 358
click at [456, 527] on div at bounding box center [419, 406] width 357 height 358
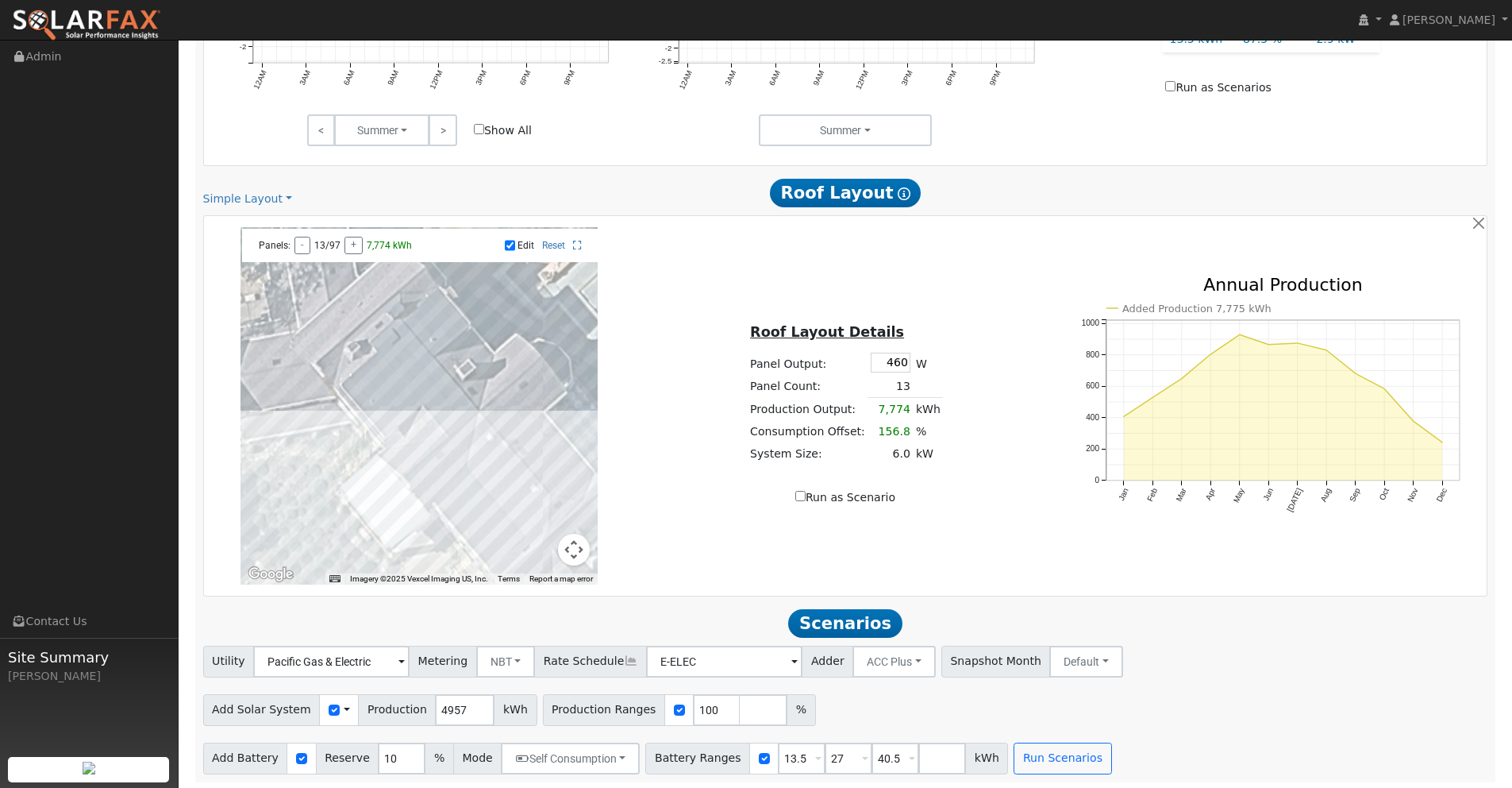
click at [470, 536] on div at bounding box center [419, 406] width 357 height 358
click at [474, 548] on div at bounding box center [419, 406] width 357 height 358
click at [487, 558] on div at bounding box center [419, 406] width 357 height 358
click at [409, 502] on div at bounding box center [419, 406] width 357 height 358
click at [524, 535] on div at bounding box center [419, 406] width 357 height 358
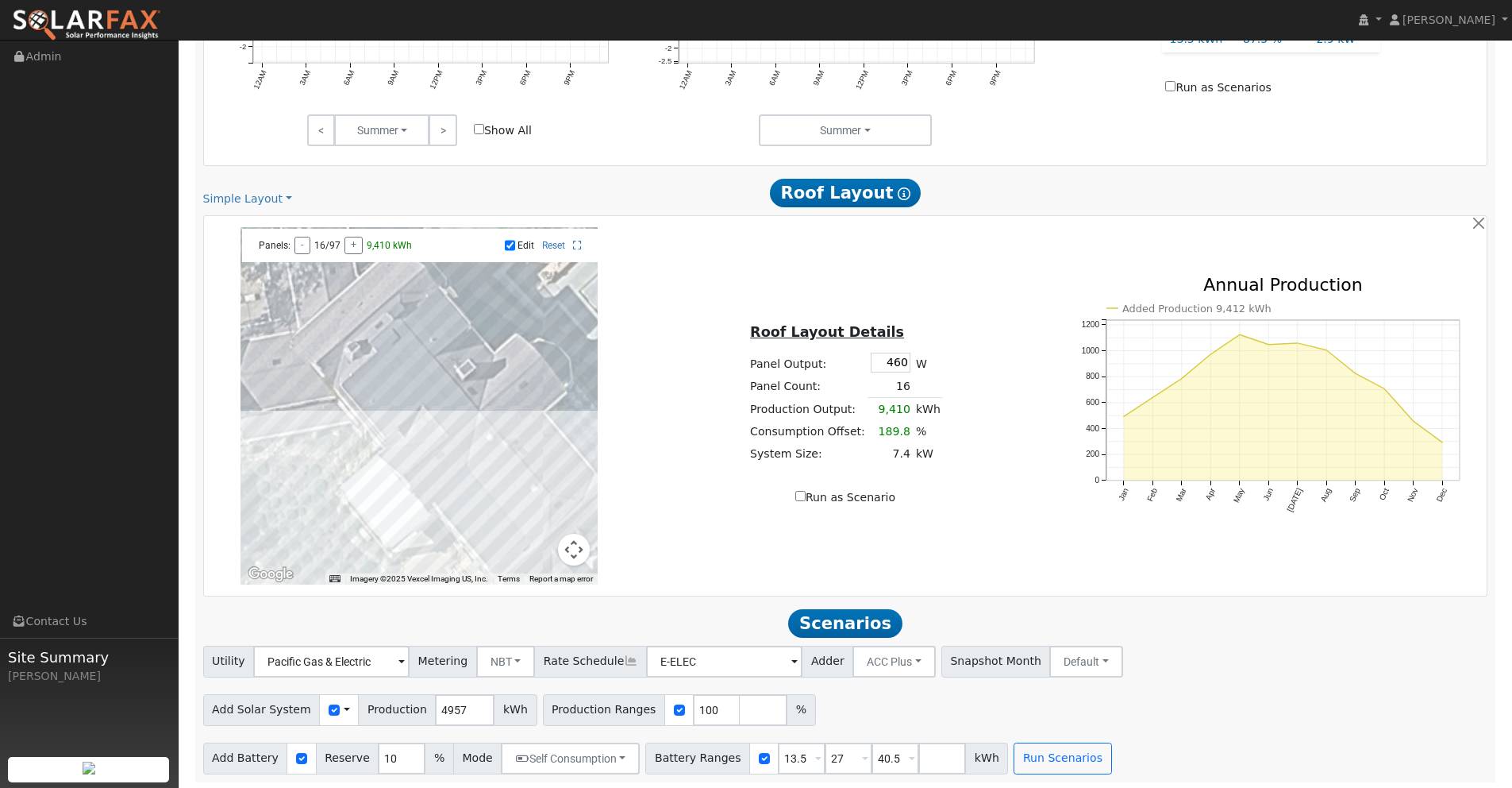
click at [505, 515] on div at bounding box center [419, 406] width 357 height 358
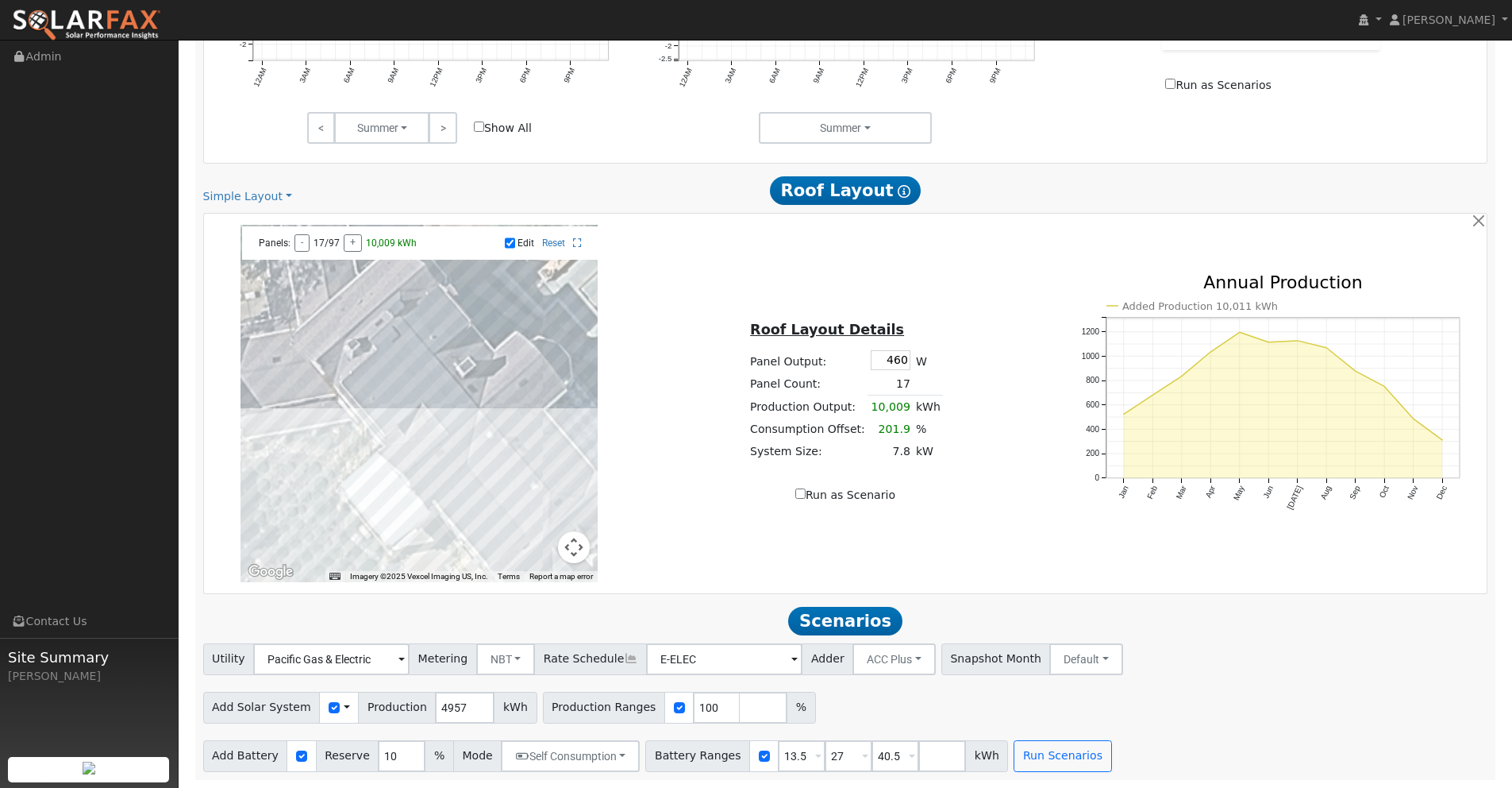
click at [522, 527] on div at bounding box center [419, 403] width 357 height 358
click at [504, 509] on div at bounding box center [419, 403] width 357 height 358
click at [456, 465] on div at bounding box center [419, 403] width 357 height 358
click at [433, 392] on div at bounding box center [419, 403] width 357 height 358
click at [426, 384] on div at bounding box center [419, 403] width 357 height 358
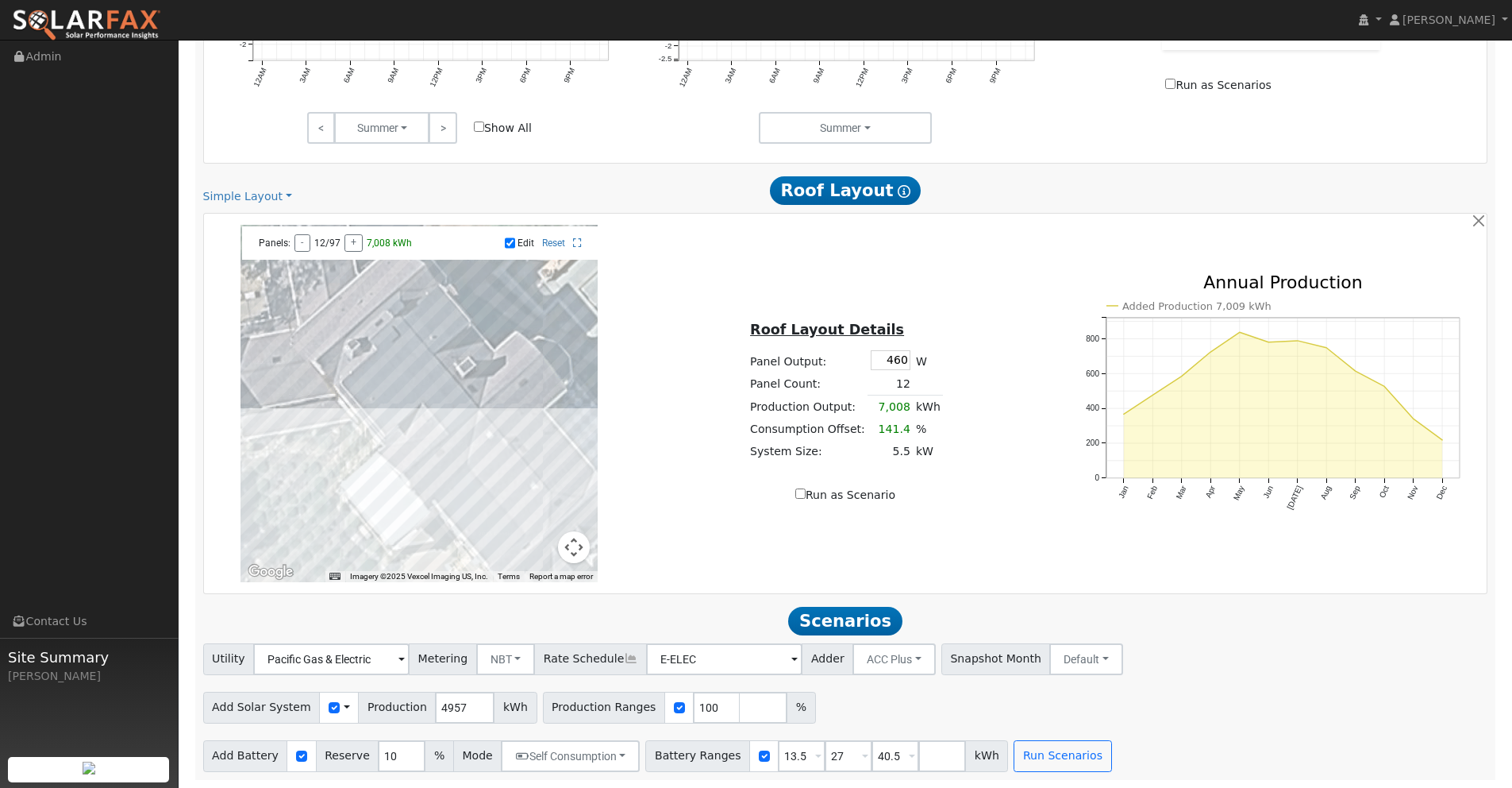
click at [447, 347] on div at bounding box center [419, 403] width 357 height 358
click at [510, 409] on div at bounding box center [419, 403] width 357 height 358
click at [536, 394] on div at bounding box center [419, 403] width 357 height 358
click at [540, 400] on div at bounding box center [419, 403] width 357 height 358
click at [537, 393] on div at bounding box center [419, 403] width 357 height 358
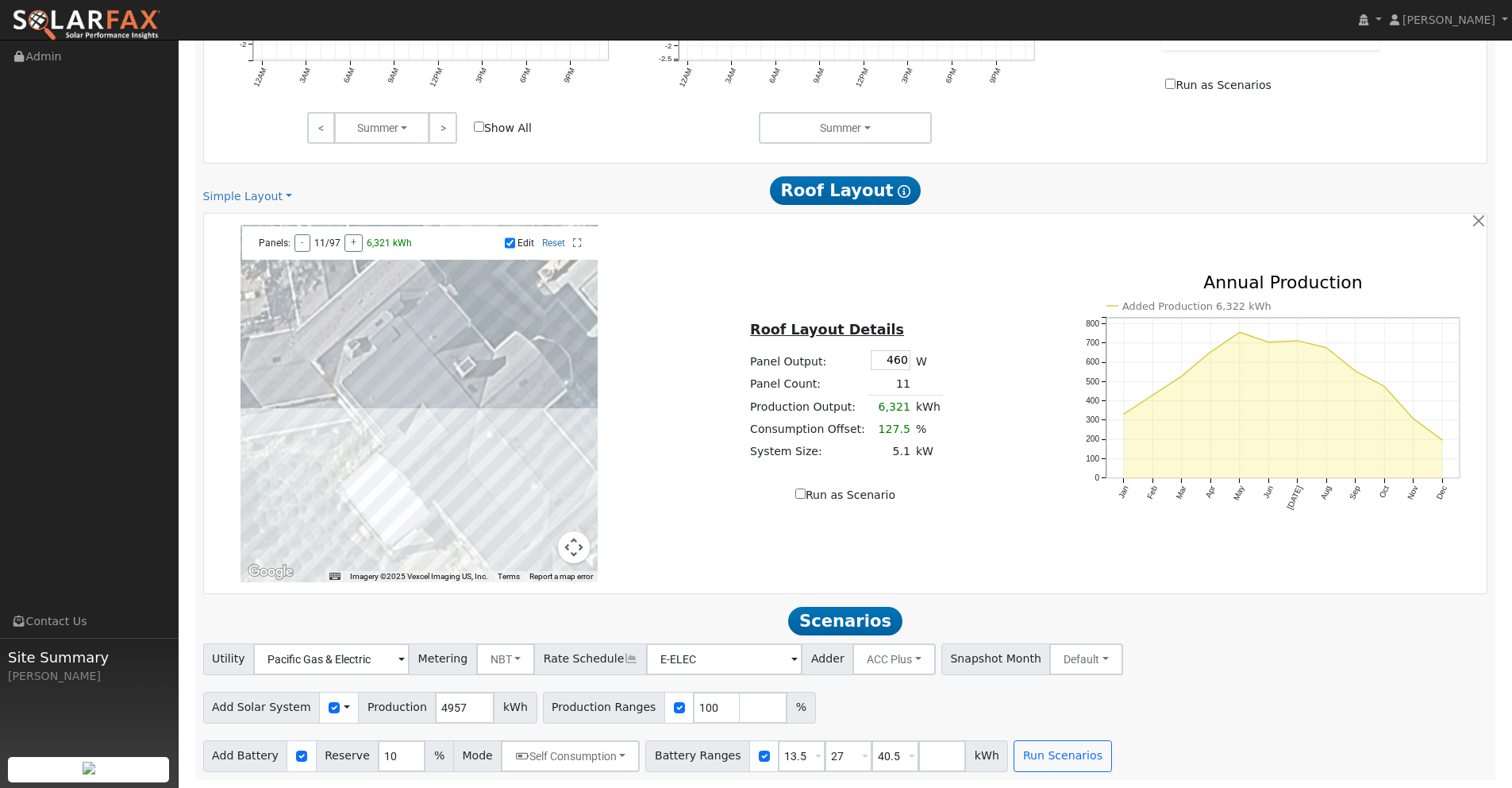
click at [538, 394] on div at bounding box center [419, 403] width 357 height 358
click at [536, 386] on div at bounding box center [419, 403] width 357 height 358
click at [453, 466] on div at bounding box center [419, 403] width 357 height 358
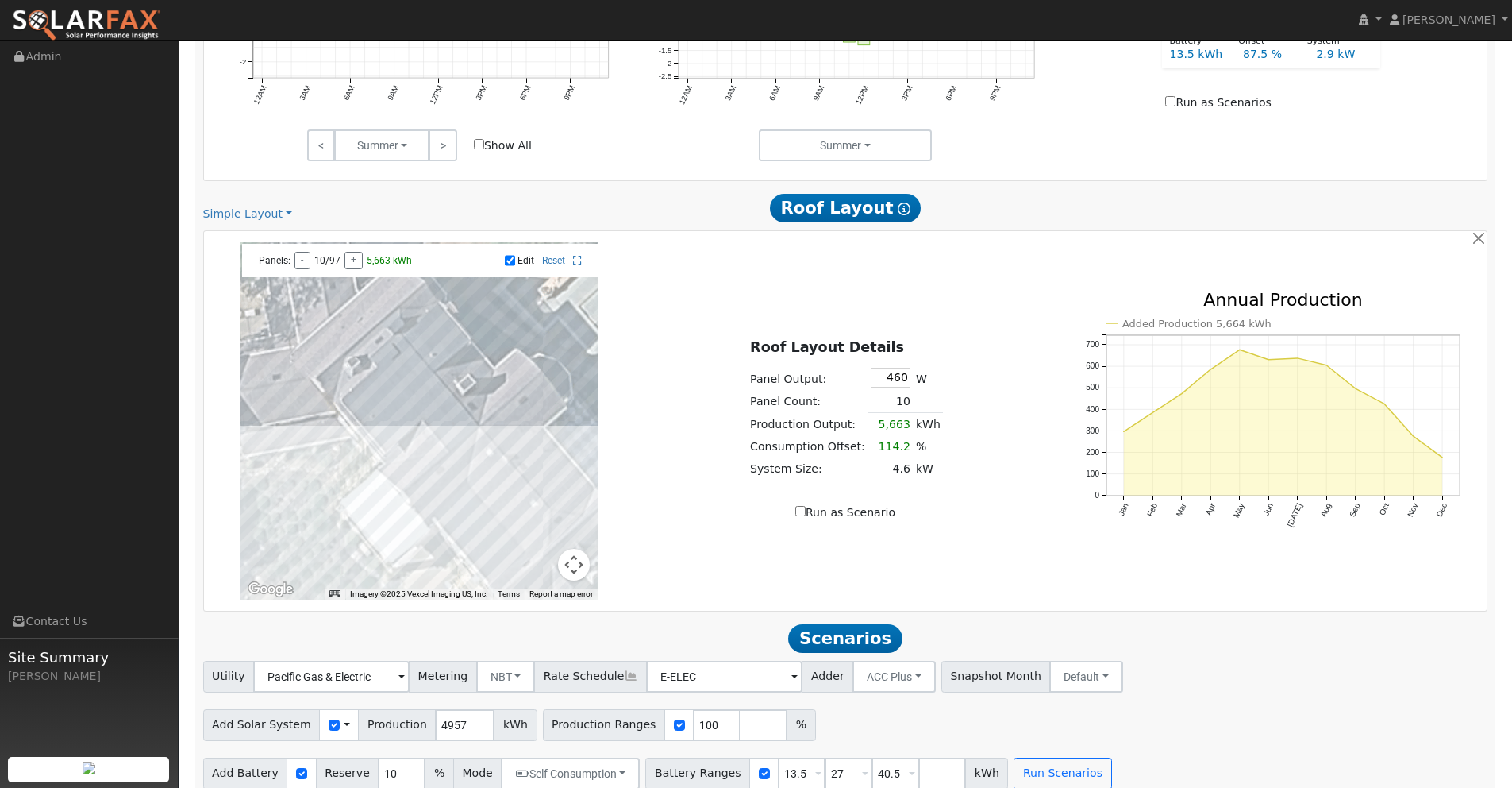
scroll to position [817, 0]
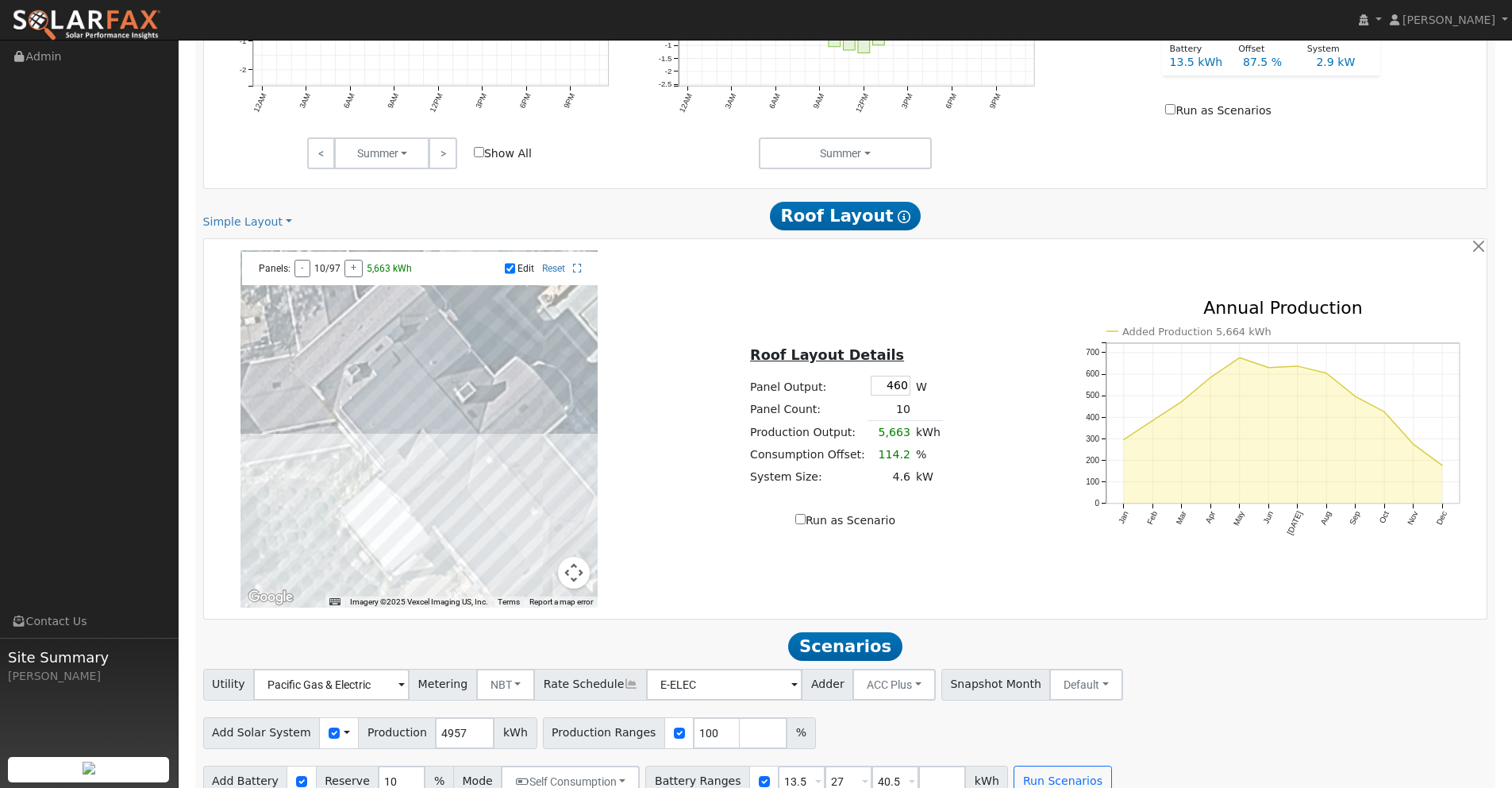
click at [806, 519] on input "Run as Scenario" at bounding box center [800, 519] width 11 height 11
checkbox input "true"
type input "5663"
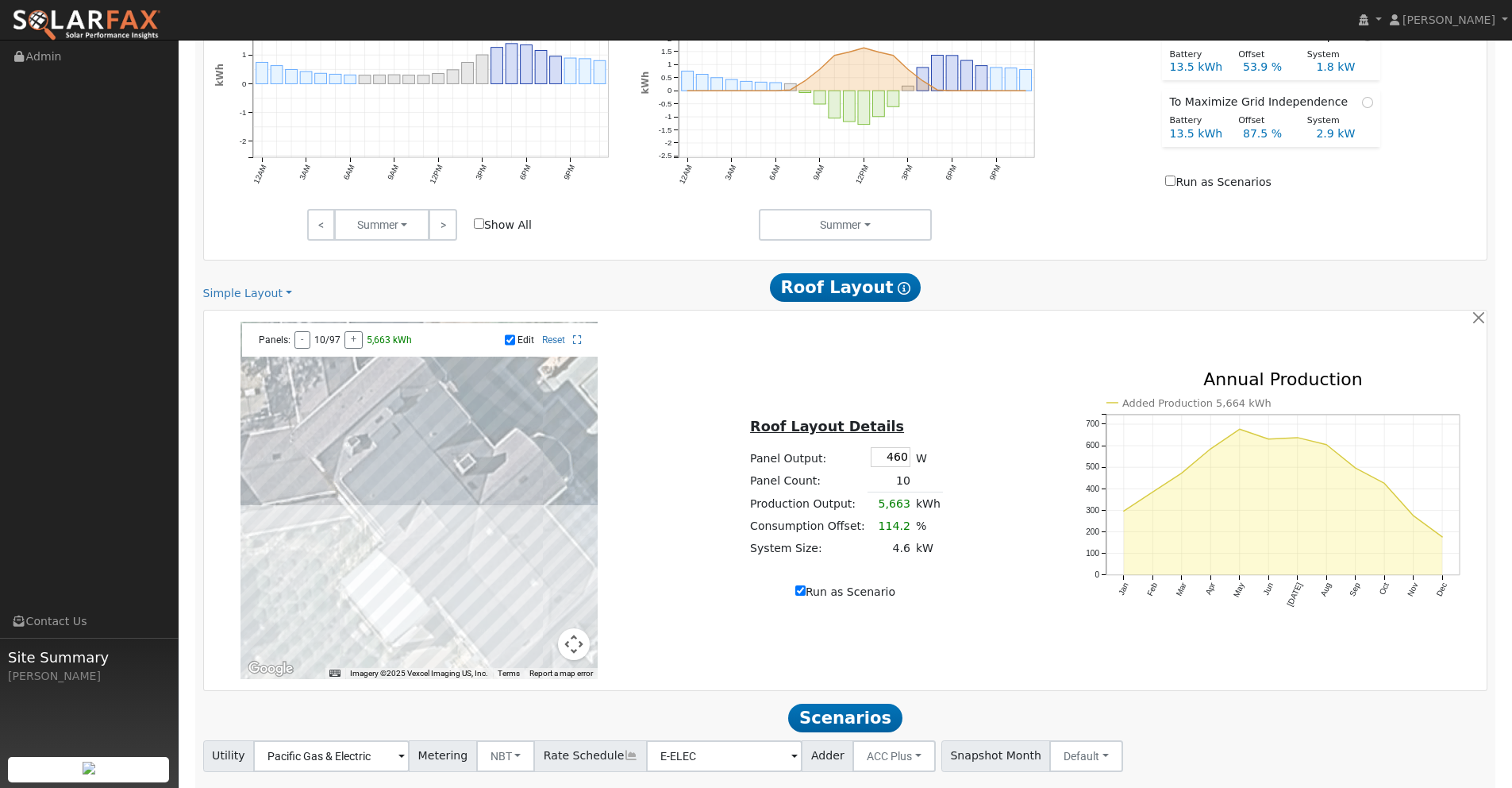
scroll to position [844, 0]
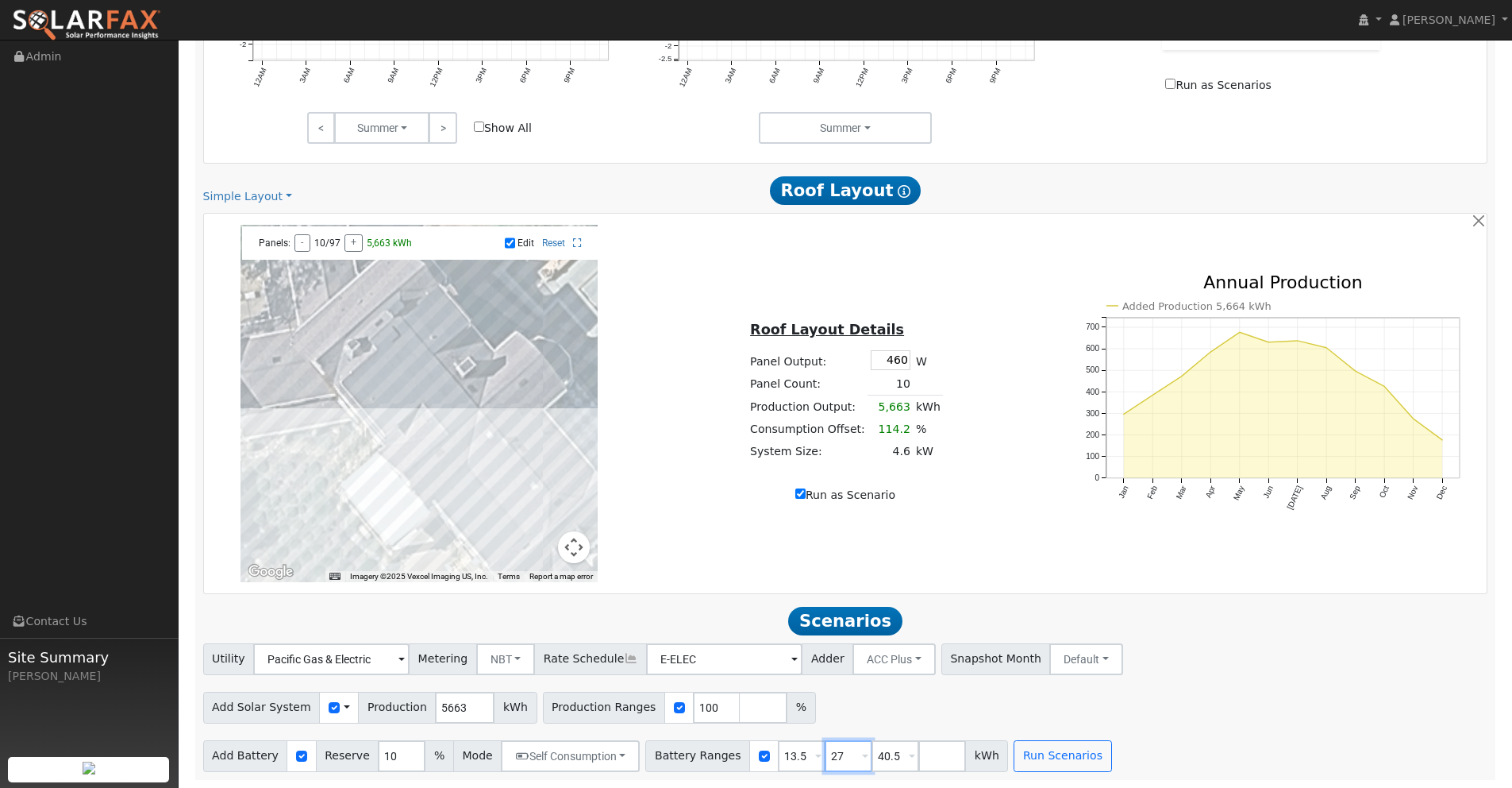
drag, startPoint x: 839, startPoint y: 761, endPoint x: 774, endPoint y: 753, distance: 65.5
click at [770, 754] on div "Battery Ranges 13.5 Overrides Reserve % Mode None None Self Consumption Peak Sa…" at bounding box center [827, 755] width 363 height 32
type input "40.5"
drag, startPoint x: 794, startPoint y: 756, endPoint x: 729, endPoint y: 750, distance: 65.3
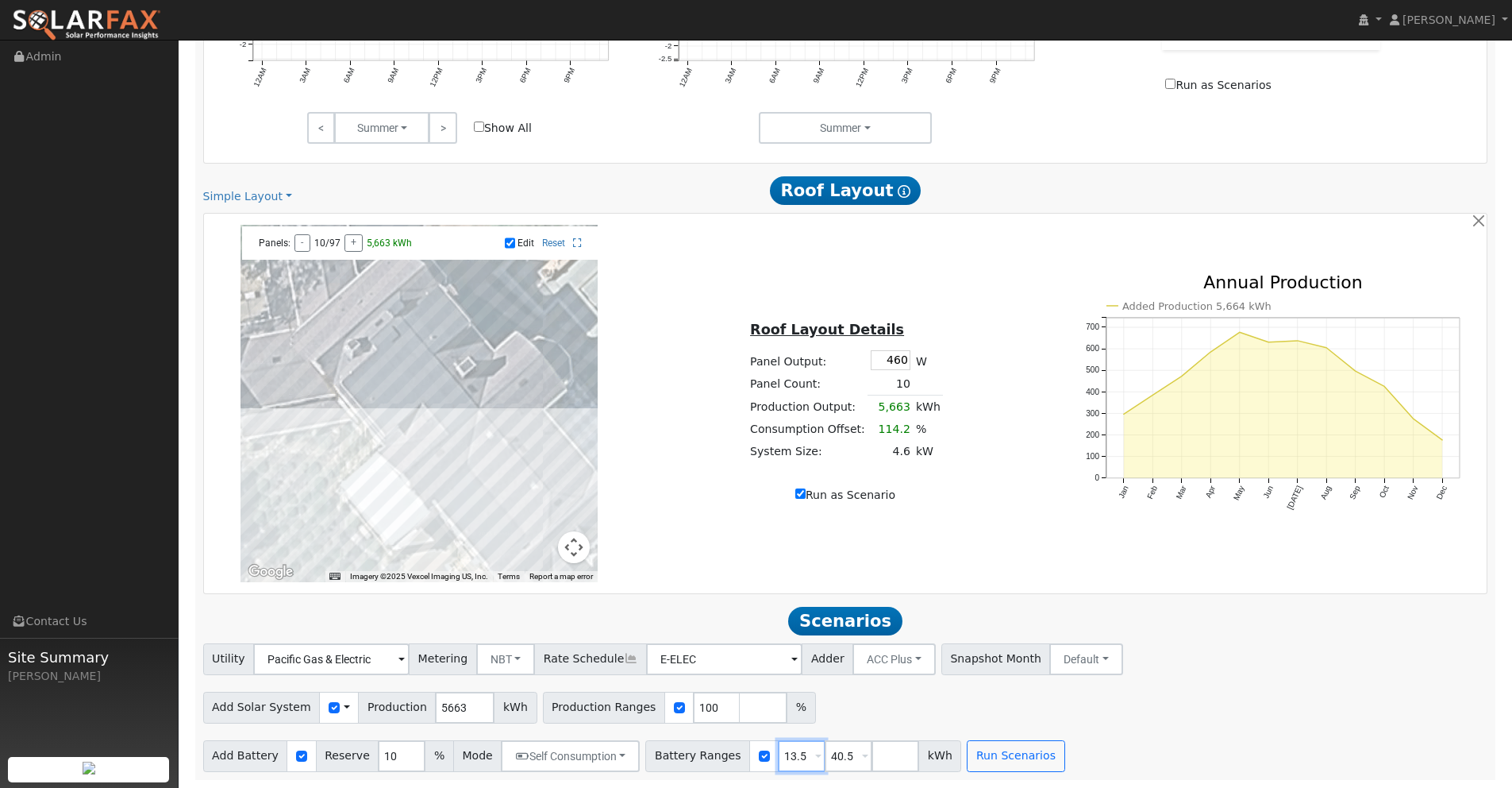
click at [729, 750] on div "Battery Ranges 13.5 Overrides Reserve % Mode None None Self Consumption Peak Sa…" at bounding box center [804, 755] width 316 height 32
type input "40.5"
click at [932, 758] on button "Run Scenarios" at bounding box center [969, 755] width 98 height 32
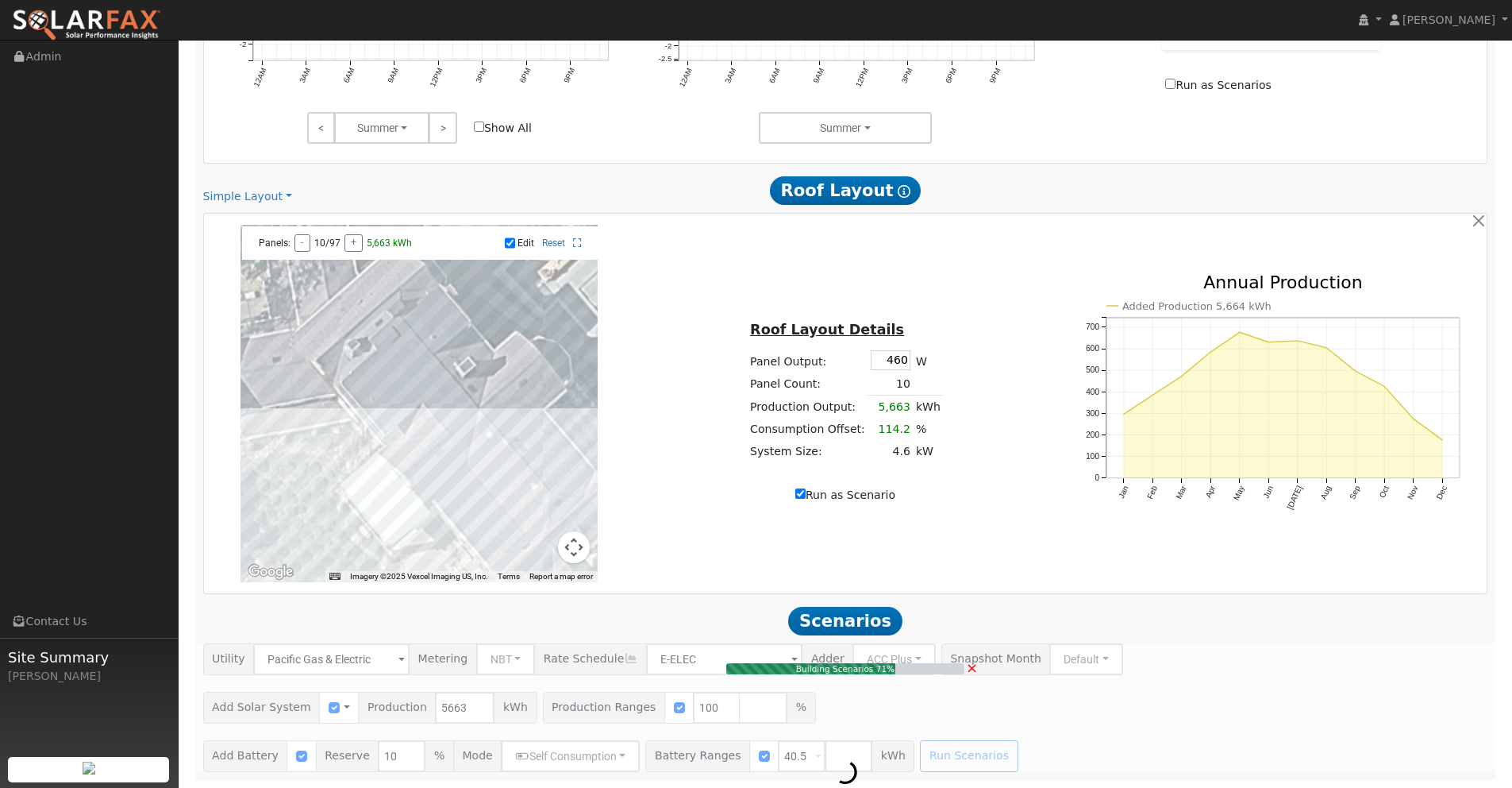
type input "4.6"
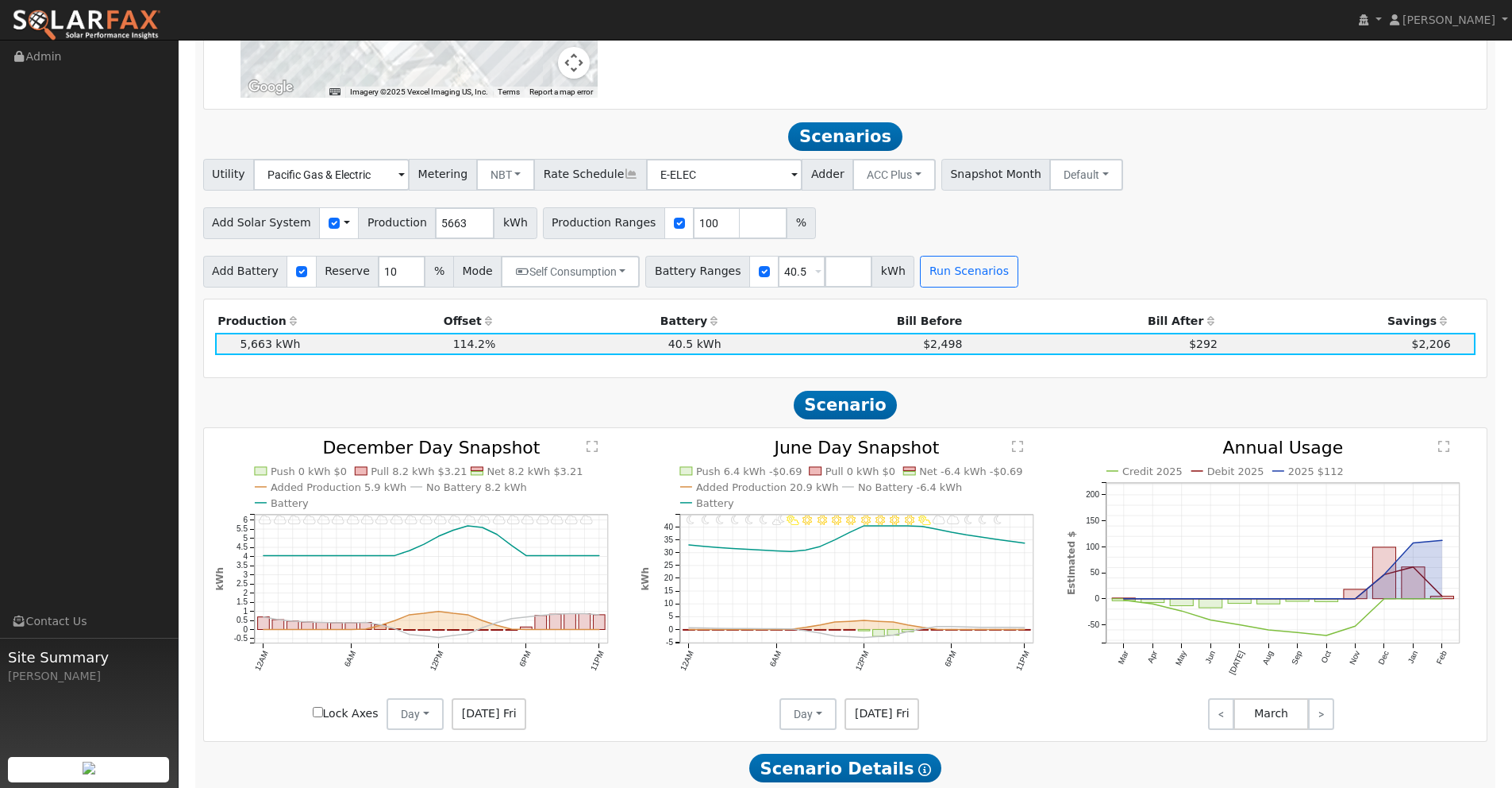
scroll to position [1401, 0]
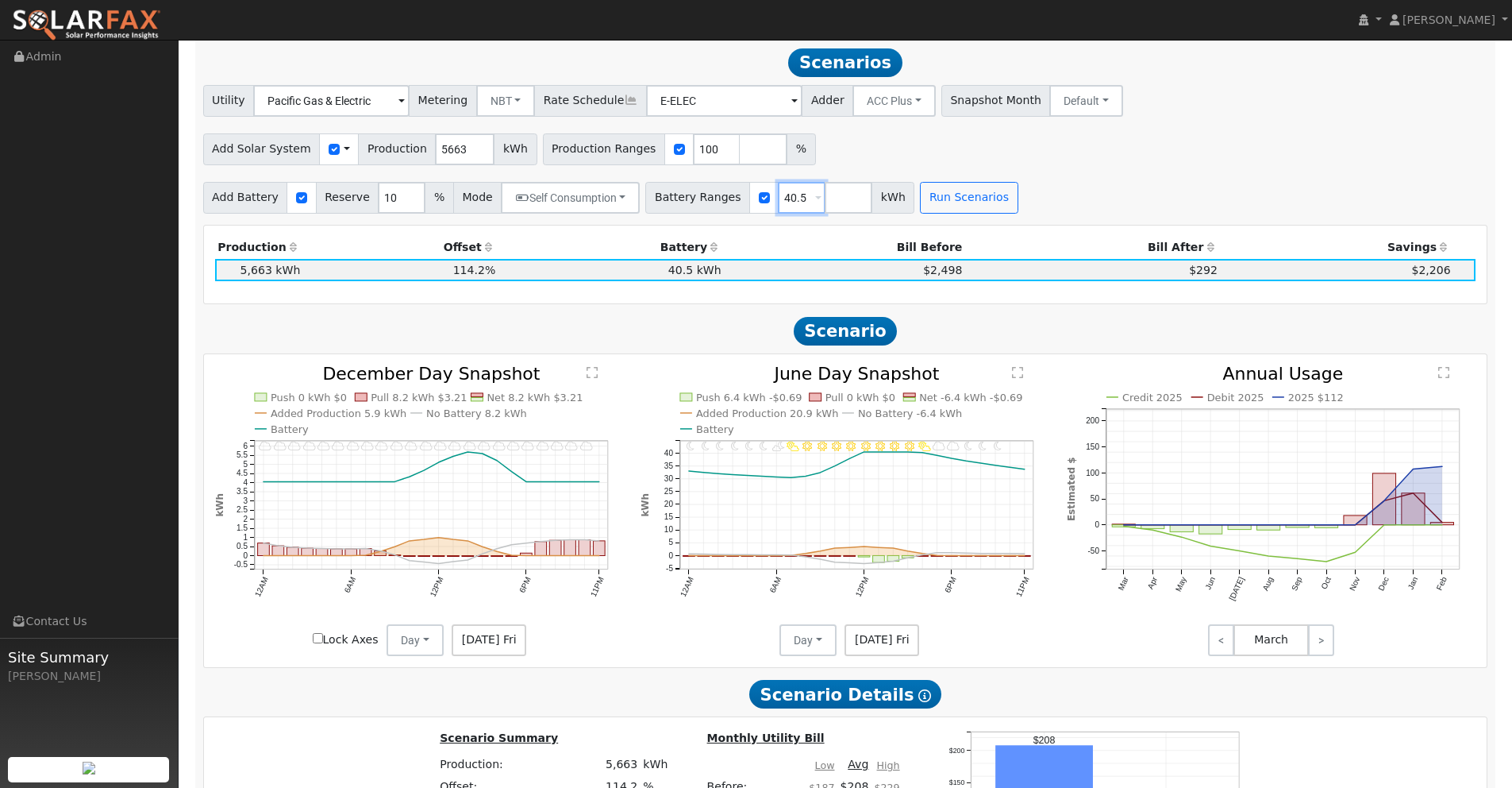
click at [796, 197] on input "40.5" at bounding box center [802, 197] width 48 height 32
type input "4"
type input "16.384"
click at [974, 197] on button "Run Scenarios" at bounding box center [969, 197] width 98 height 32
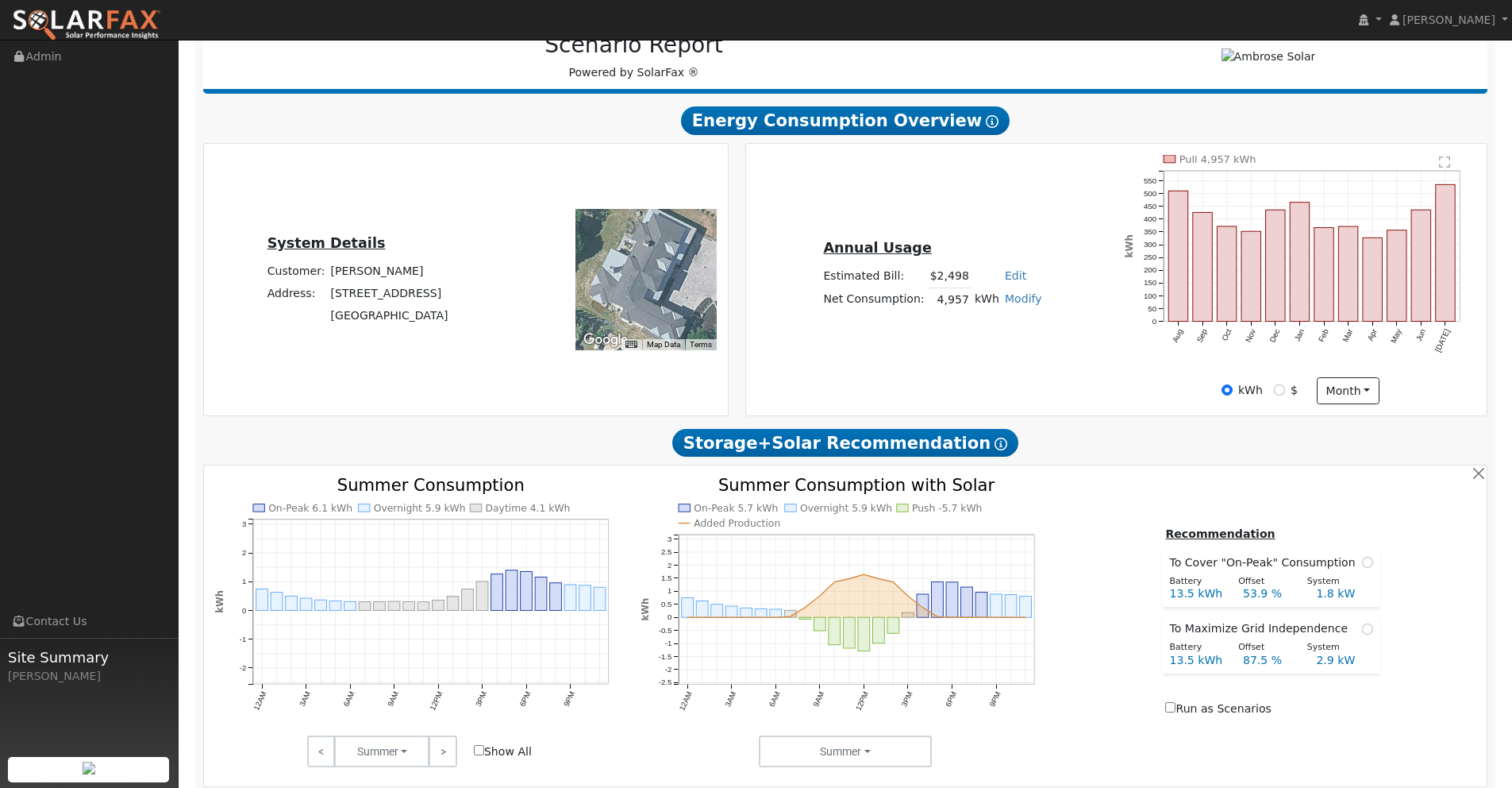
scroll to position [219, 0]
click at [1007, 276] on link "Edit" at bounding box center [1016, 276] width 21 height 12
type input "1063.83"
click at [921, 354] on div "Annual Usage Estimated Bill: $2,498 Edit Estimated Bill $ 1063.83 Annual Net Co…" at bounding box center [1116, 280] width 736 height 249
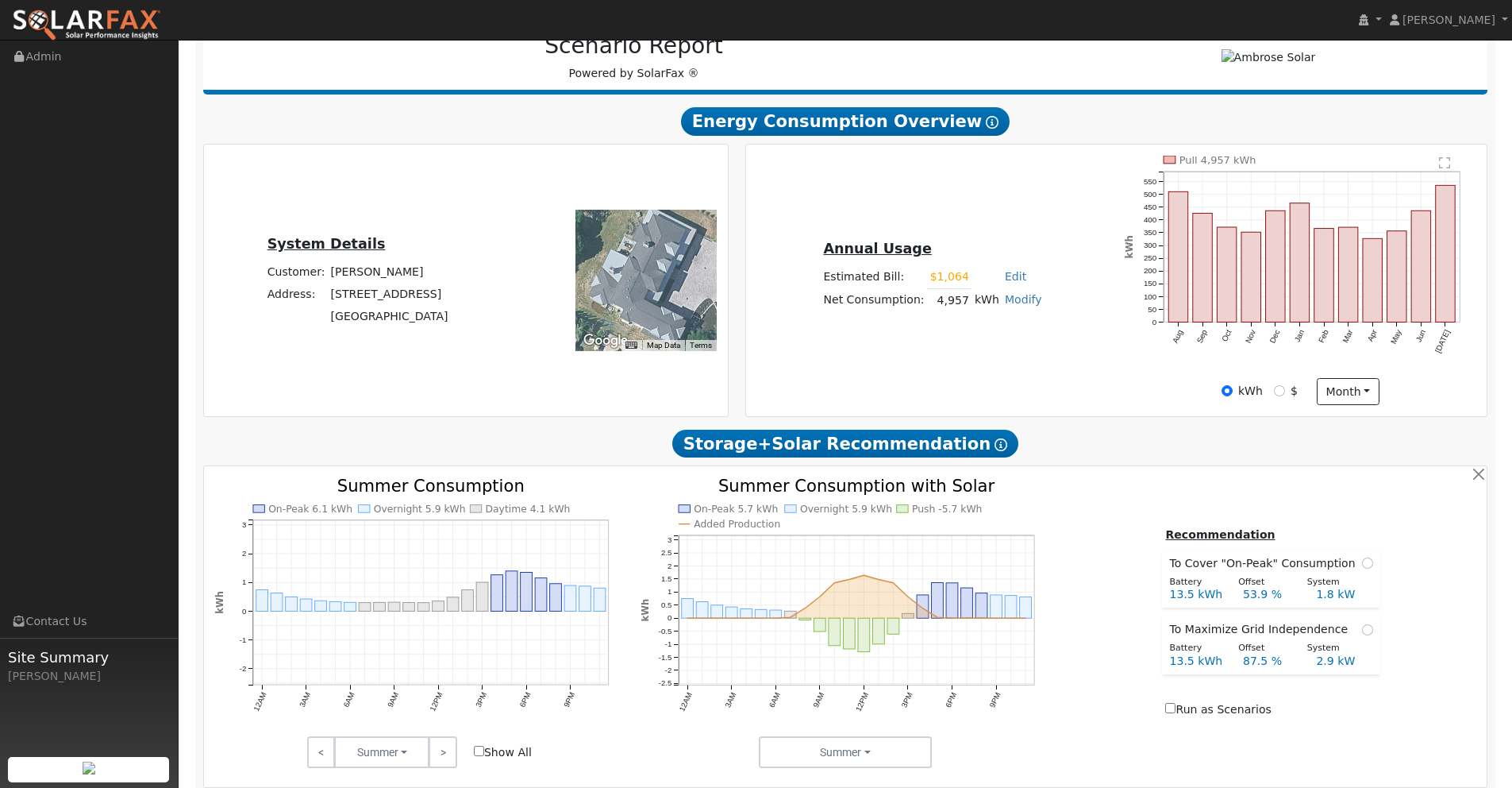
scroll to position [0, 0]
click at [1012, 301] on link "Modify" at bounding box center [1023, 299] width 37 height 12
click at [971, 335] on link "Add Consumption" at bounding box center [967, 325] width 132 height 22
type input "4957"
drag, startPoint x: 978, startPoint y: 359, endPoint x: 993, endPoint y: 359, distance: 15.0
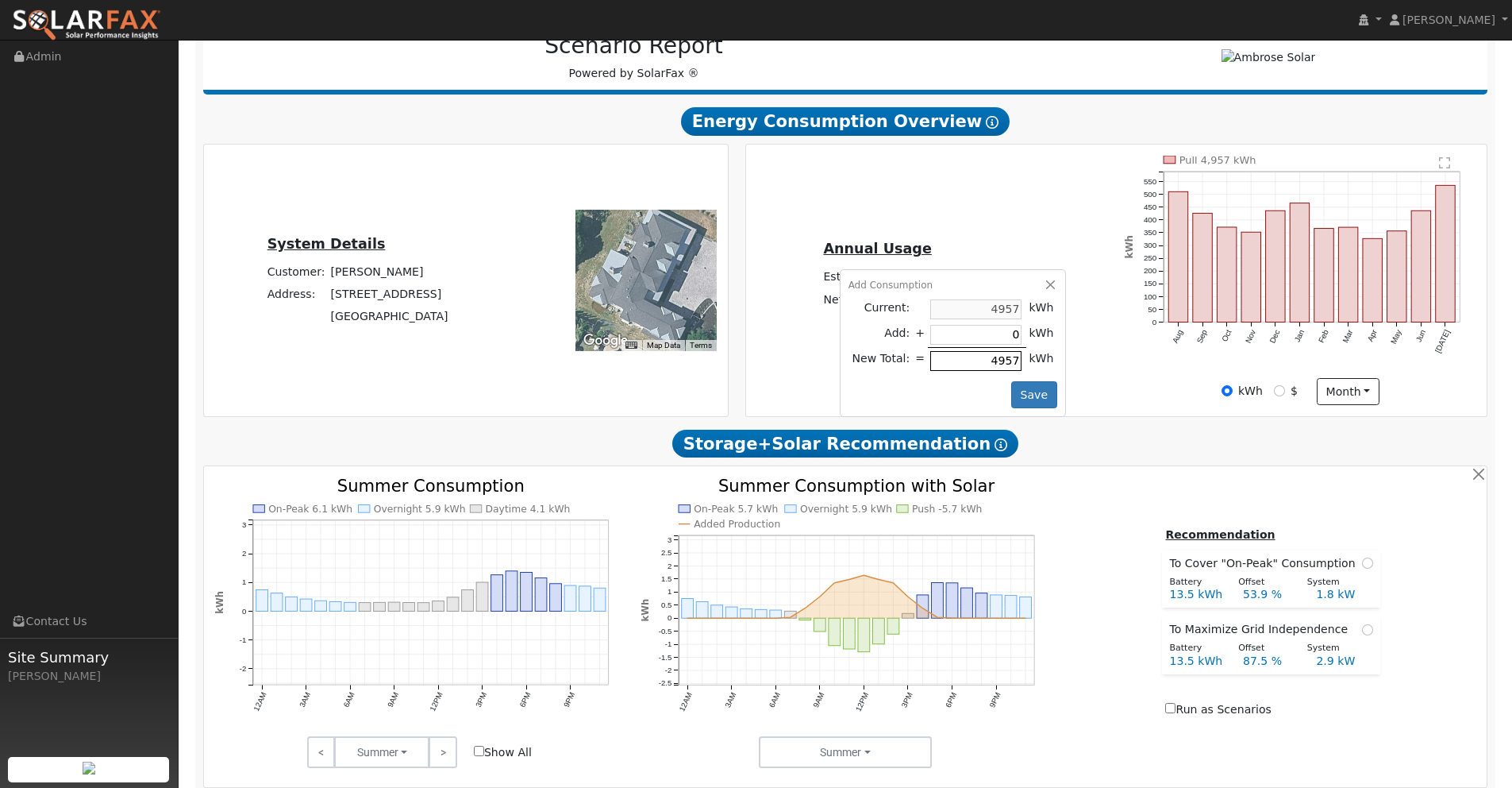
click at [993, 359] on input "4957" at bounding box center [975, 360] width 91 height 20
click at [1043, 280] on button "button" at bounding box center [1050, 285] width 13 height 13
click at [1015, 300] on link "Modify" at bounding box center [1023, 299] width 37 height 12
click at [968, 324] on link "Add Consumption" at bounding box center [967, 325] width 132 height 22
drag, startPoint x: 978, startPoint y: 360, endPoint x: 1018, endPoint y: 350, distance: 41.2
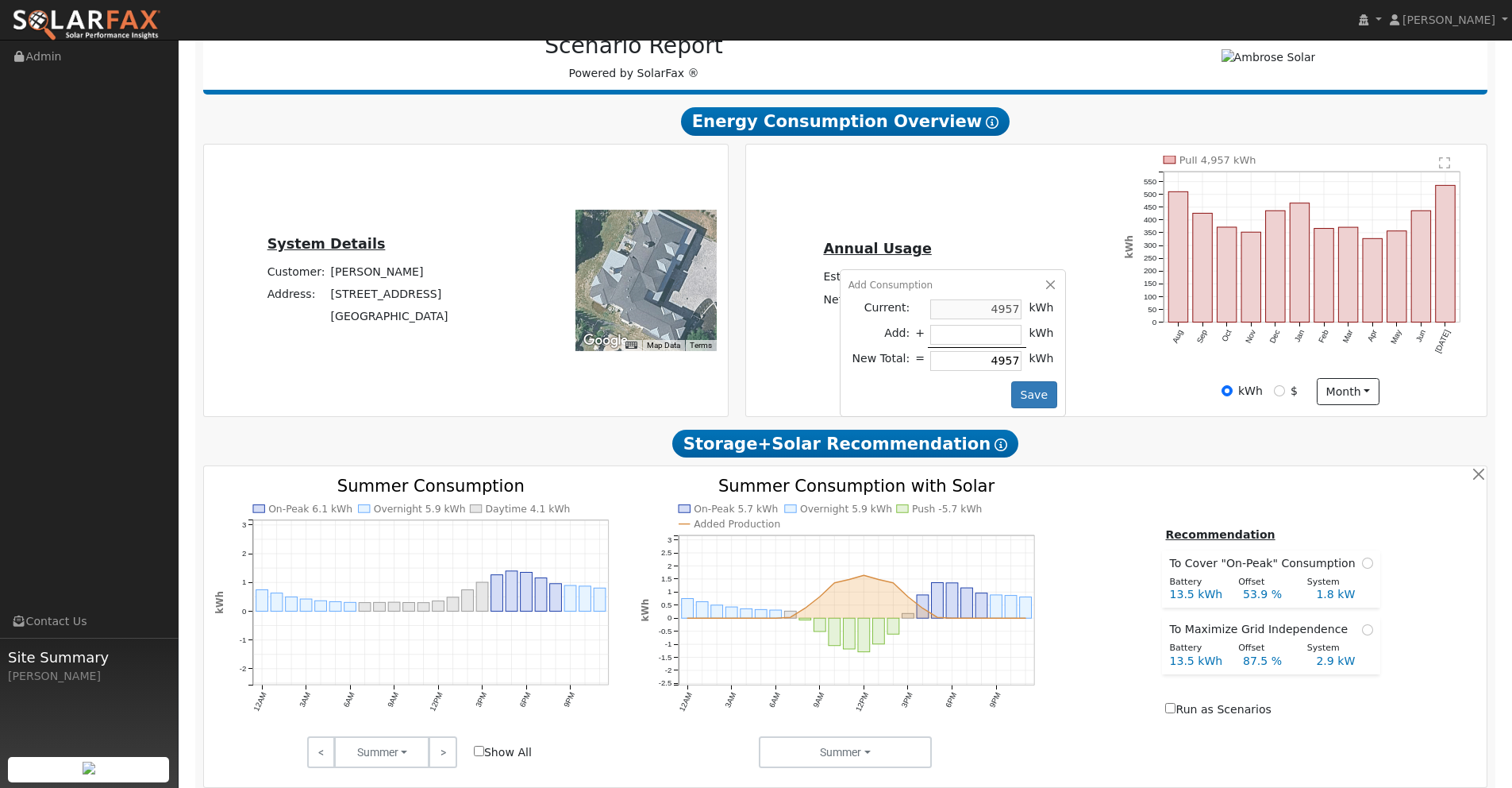
click at [1018, 350] on td "4957" at bounding box center [976, 360] width 99 height 26
type input "-4462"
type input "495"
type input "-4908"
type input "49"
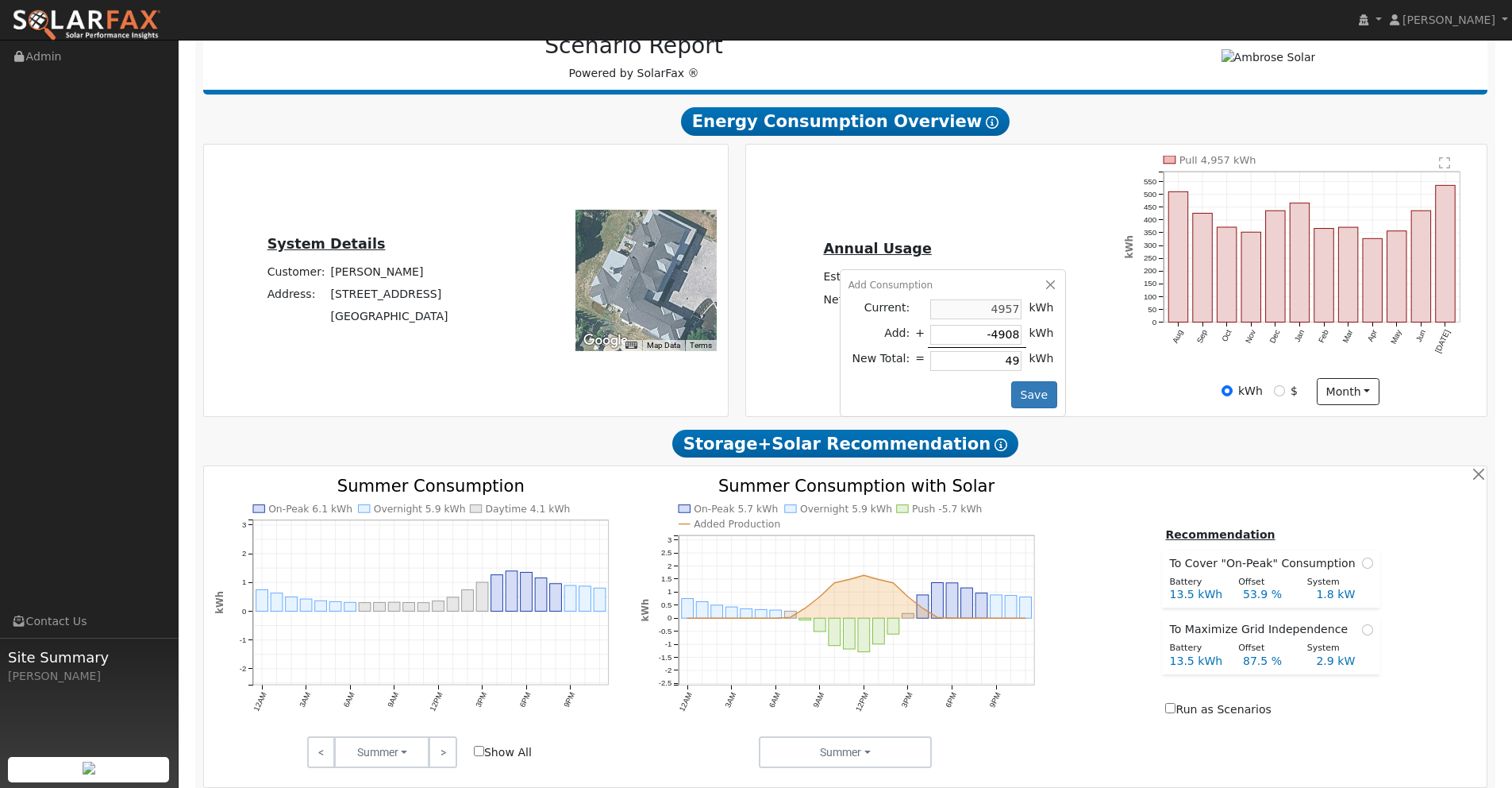
type input "-4953"
type input "4"
type input "-4957"
type input "-4955"
type input "2"
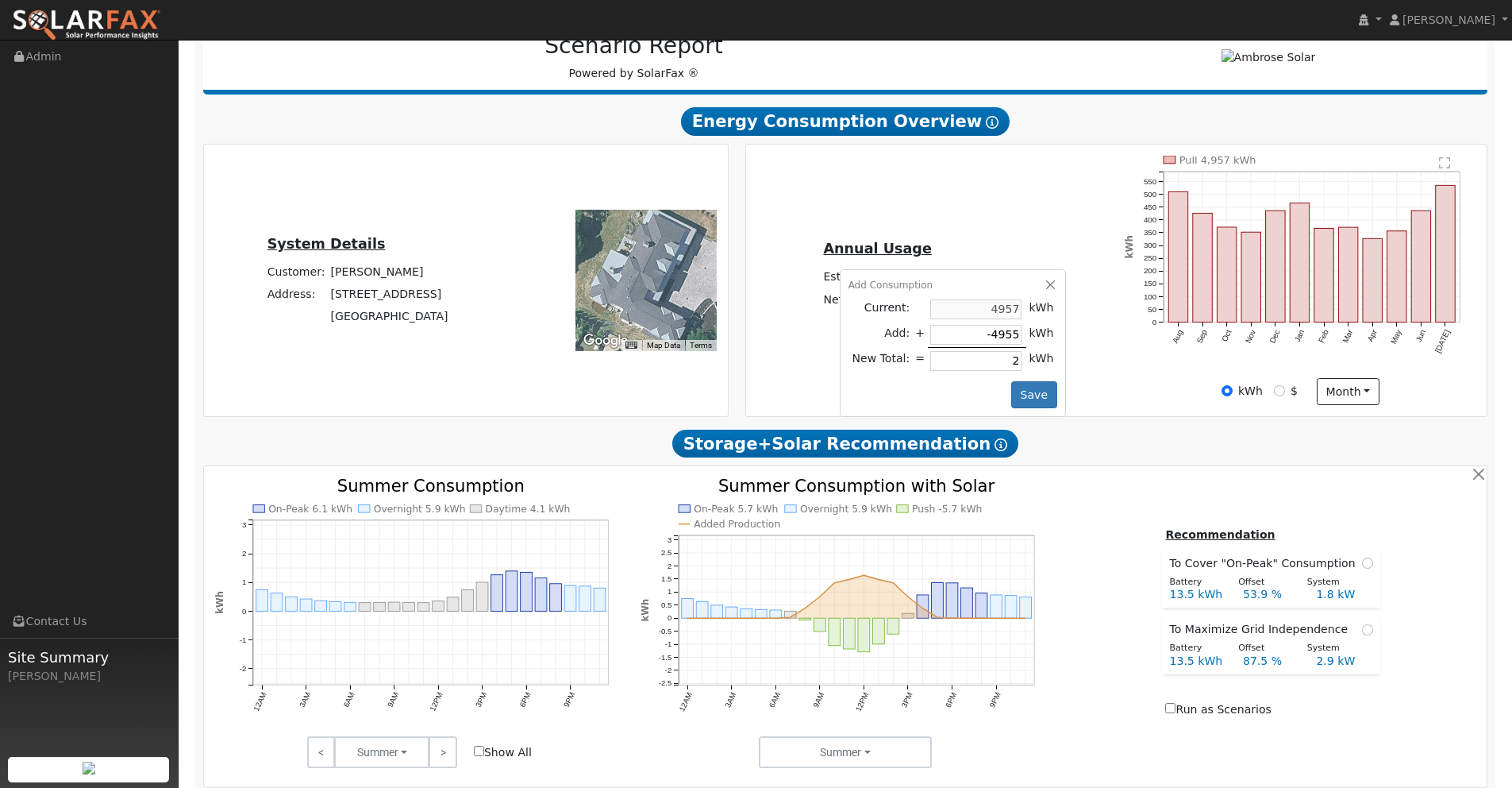
type input "-4932"
type input "25"
type input "-4707"
type input "250"
type input "-2457"
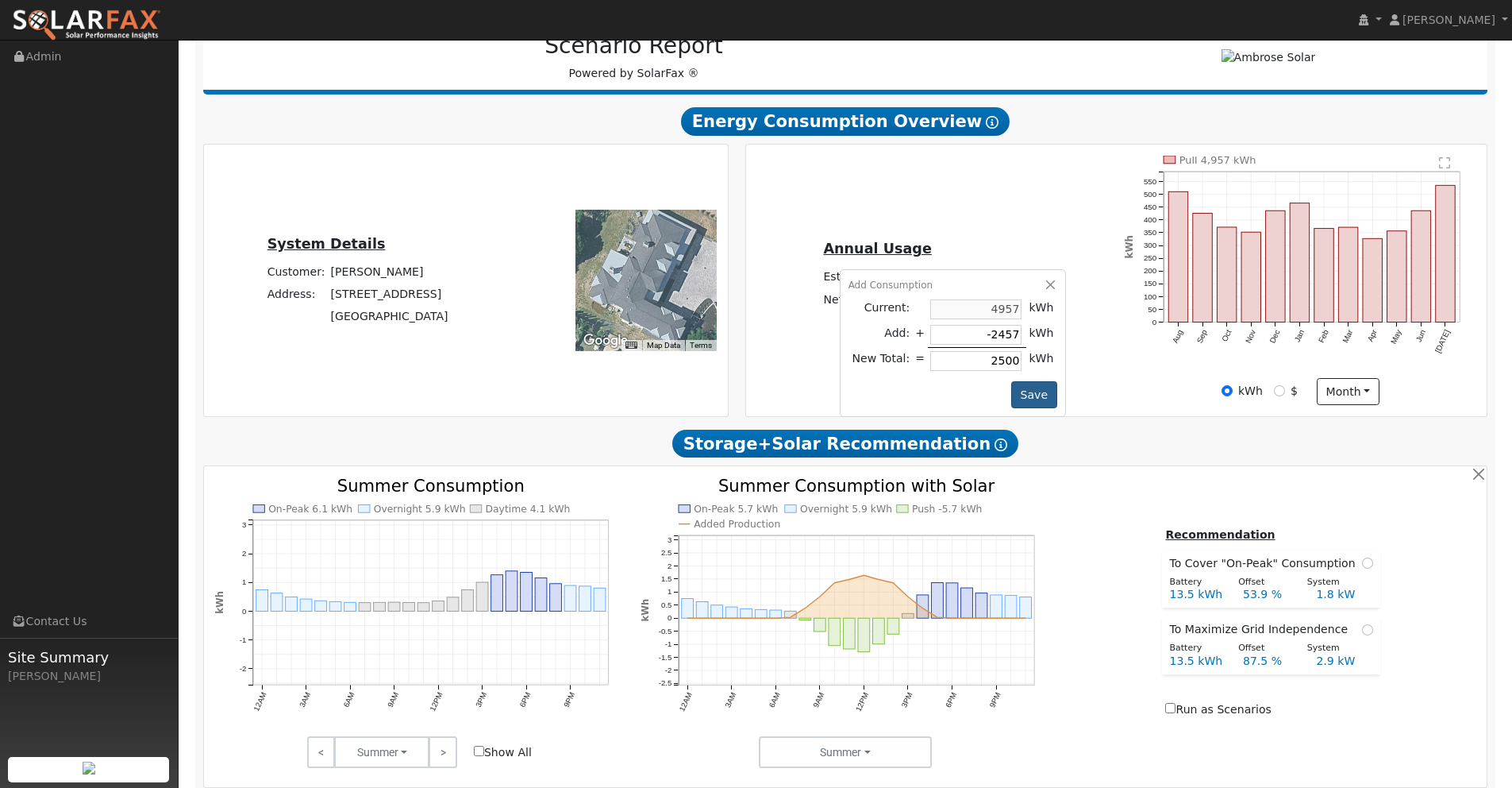
type input "2500"
click at [1024, 396] on button "Save" at bounding box center [1034, 395] width 46 height 27
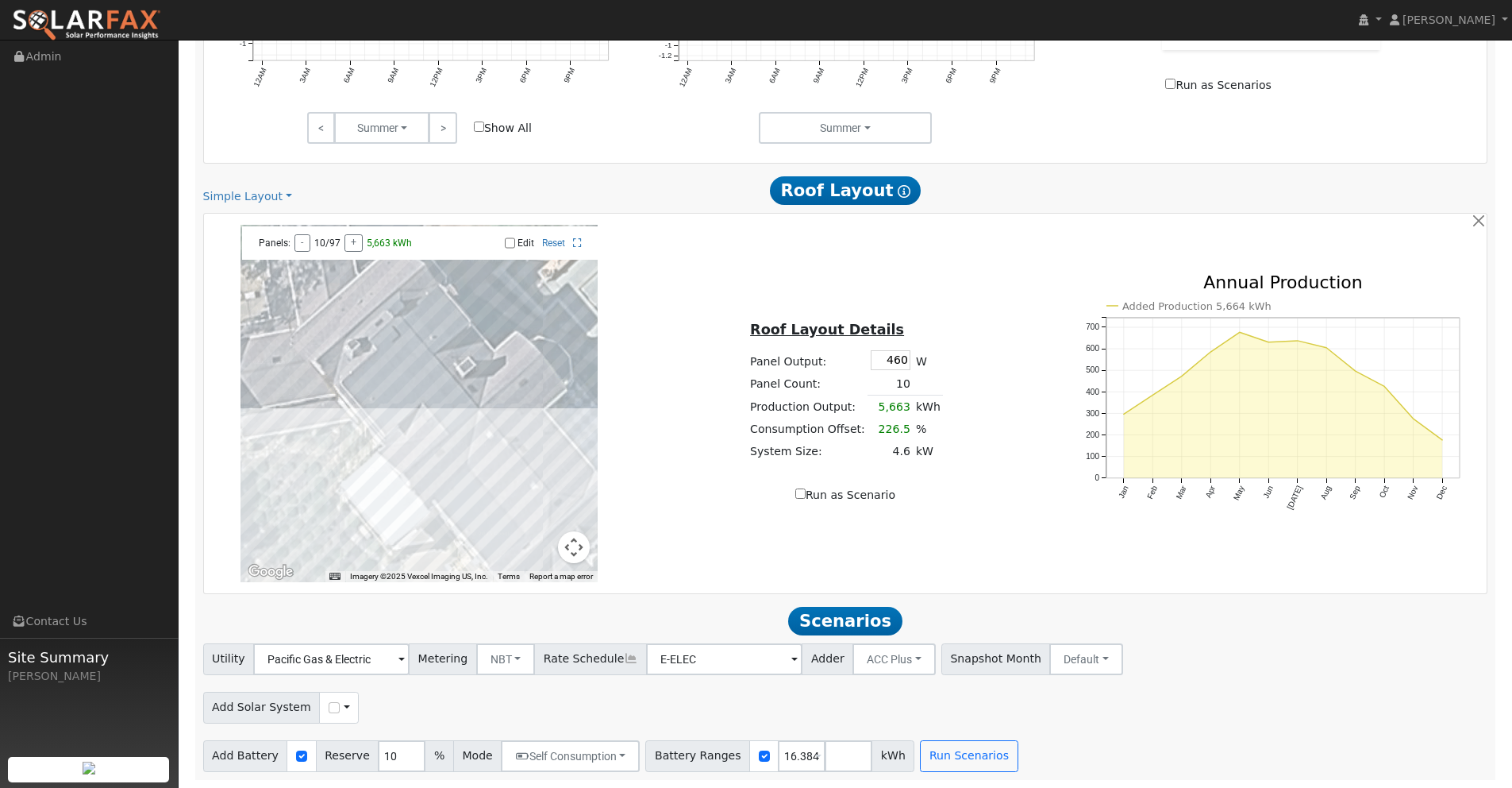
scroll to position [844, 0]
click at [951, 765] on button "Run Scenarios" at bounding box center [969, 755] width 98 height 32
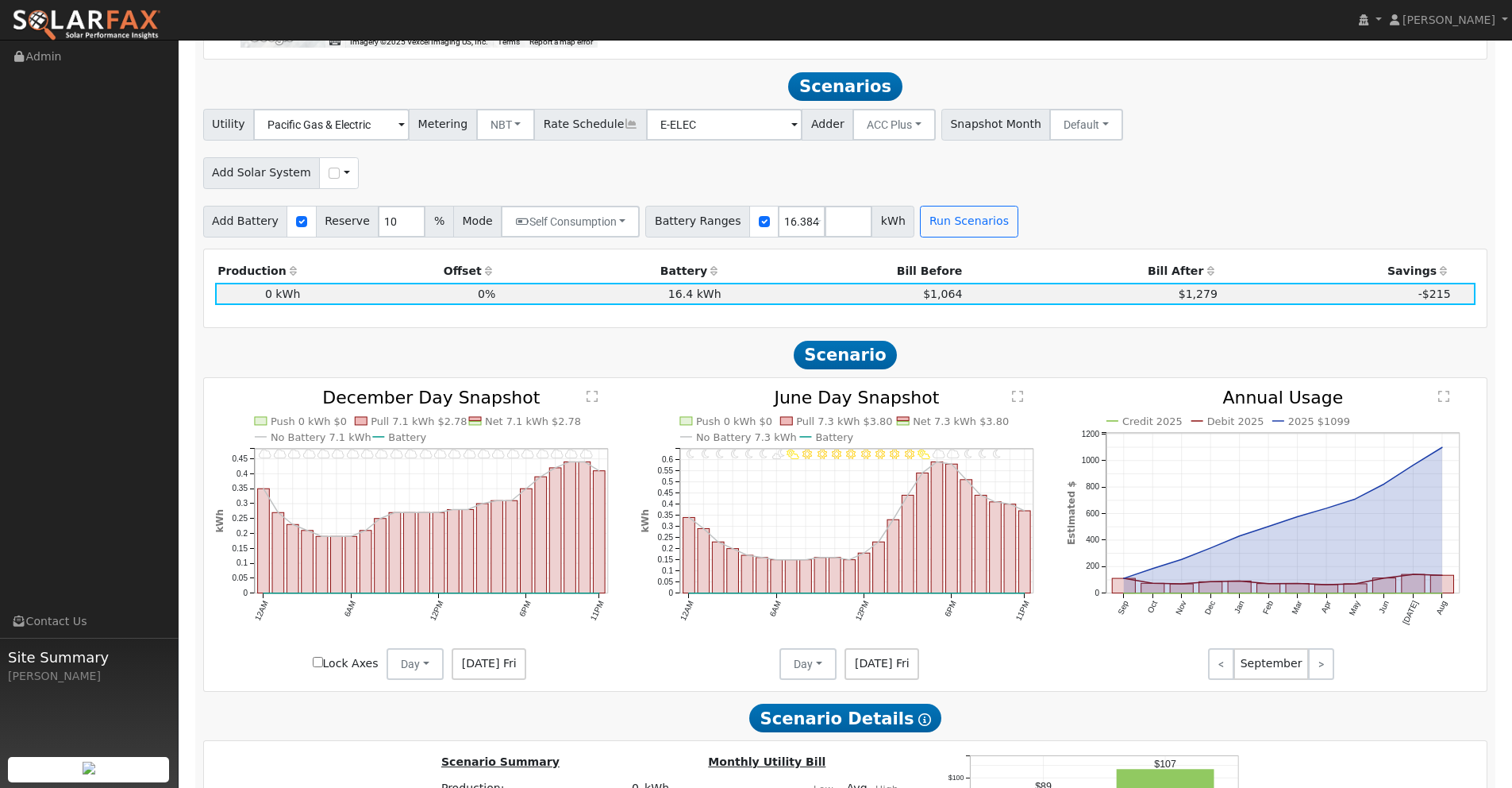
scroll to position [1380, 0]
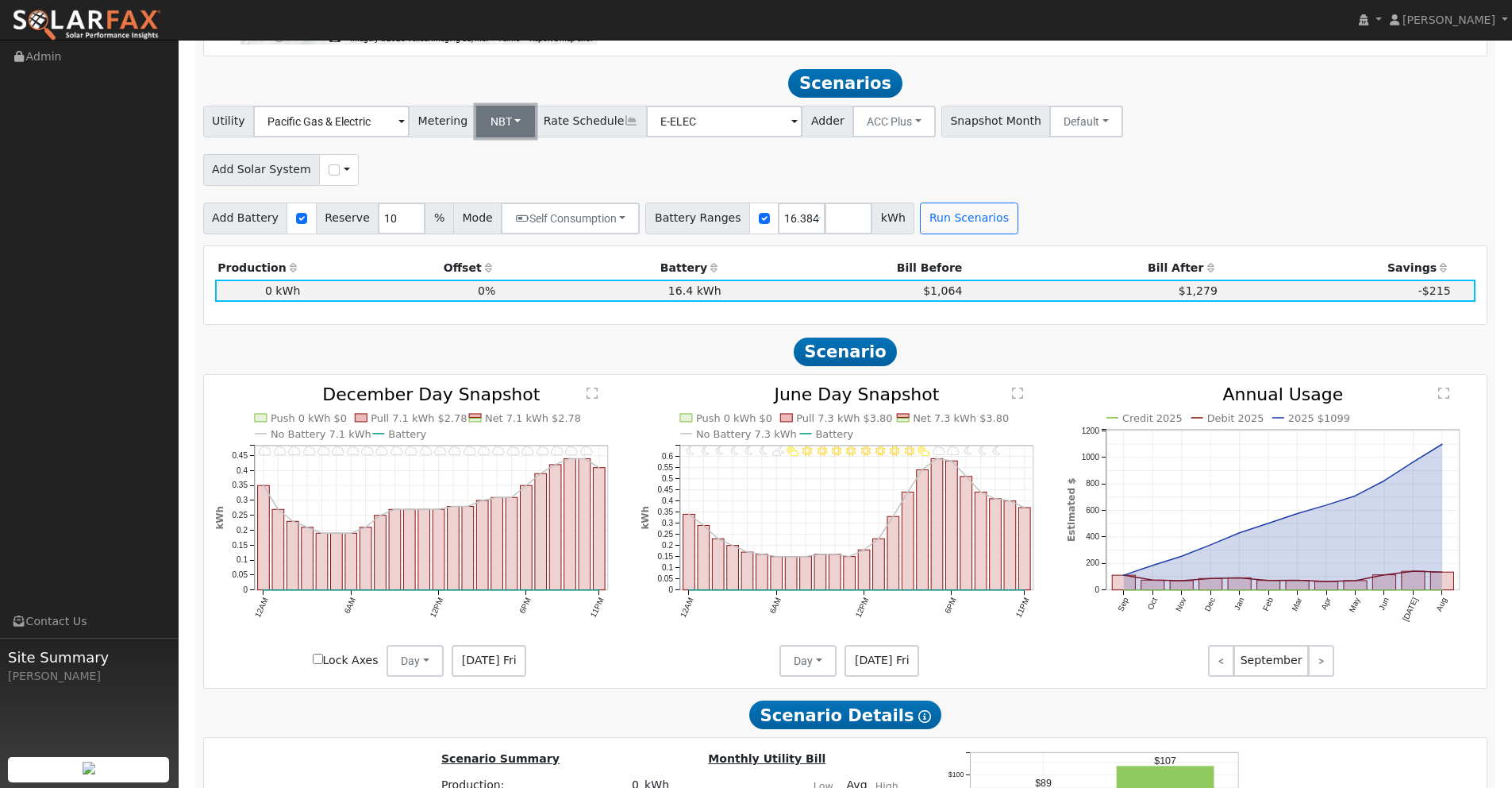
click at [488, 116] on button "NBT" at bounding box center [506, 121] width 59 height 32
click at [498, 153] on link "NEM" at bounding box center [514, 156] width 110 height 22
click at [947, 222] on button "Run Scenarios" at bounding box center [969, 218] width 98 height 32
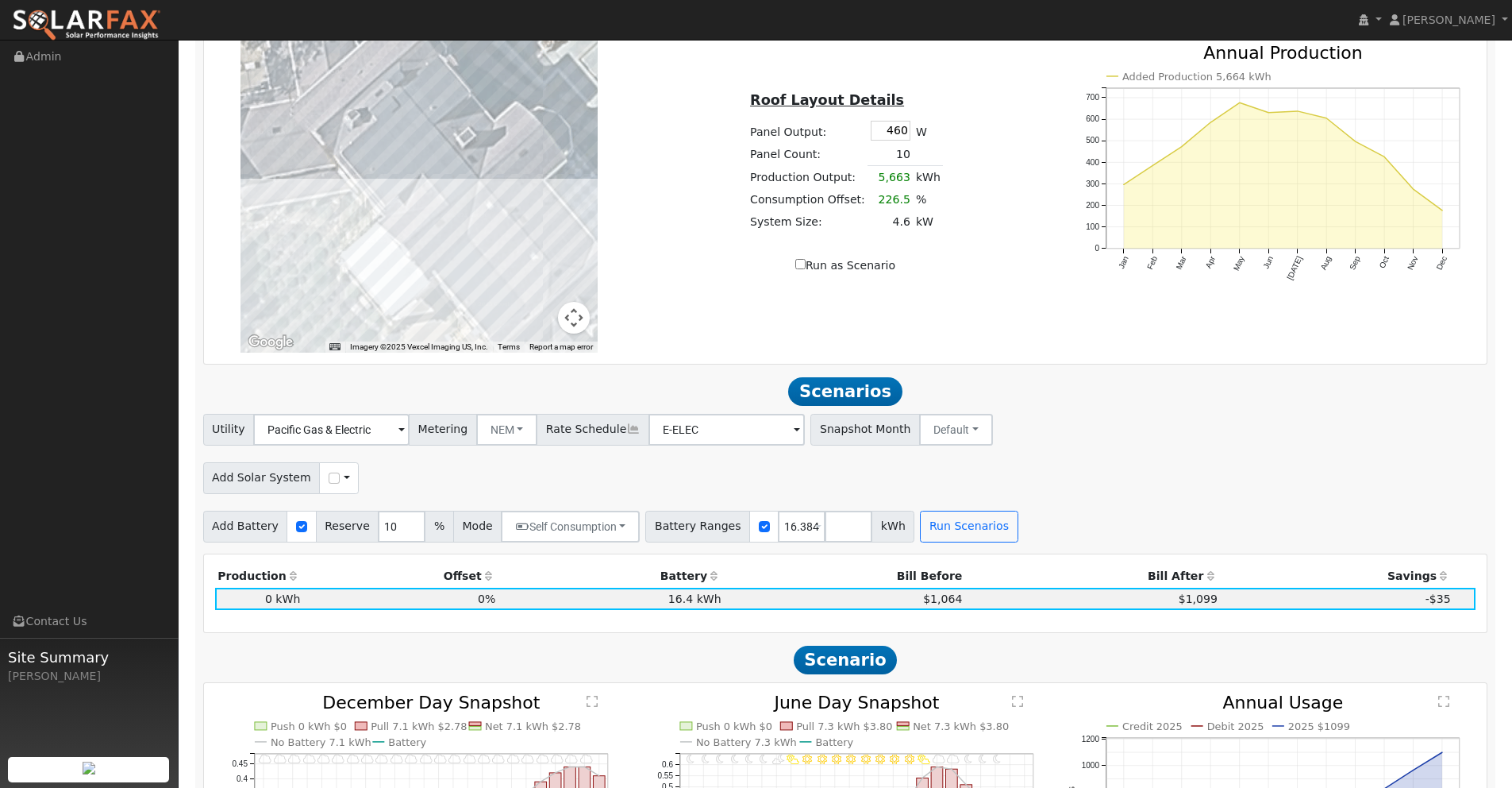
scroll to position [1072, 0]
click at [329, 475] on input "checkbox" at bounding box center [334, 479] width 11 height 12
checkbox input "true"
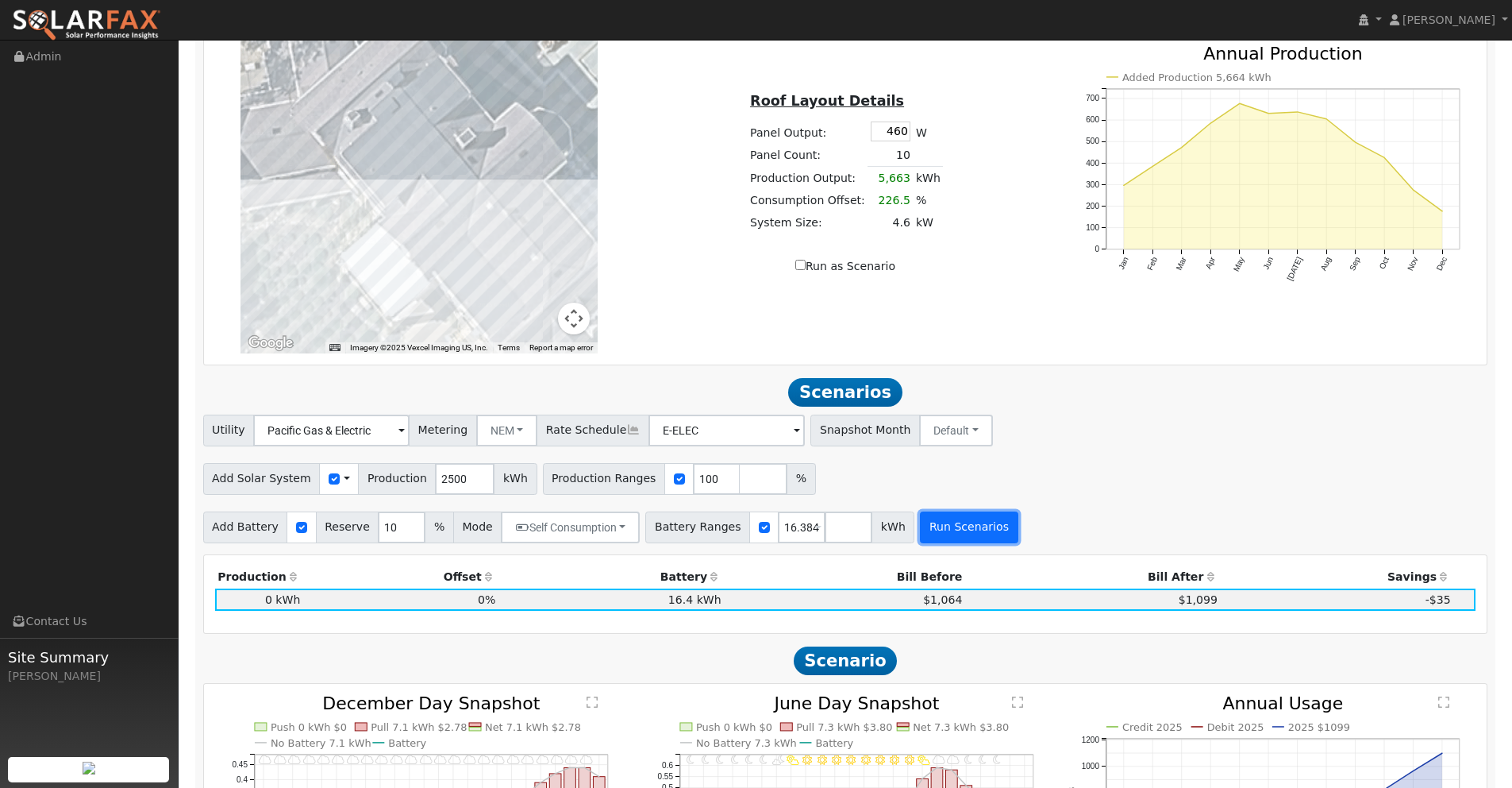
click at [947, 527] on button "Run Scenarios" at bounding box center [969, 527] width 98 height 32
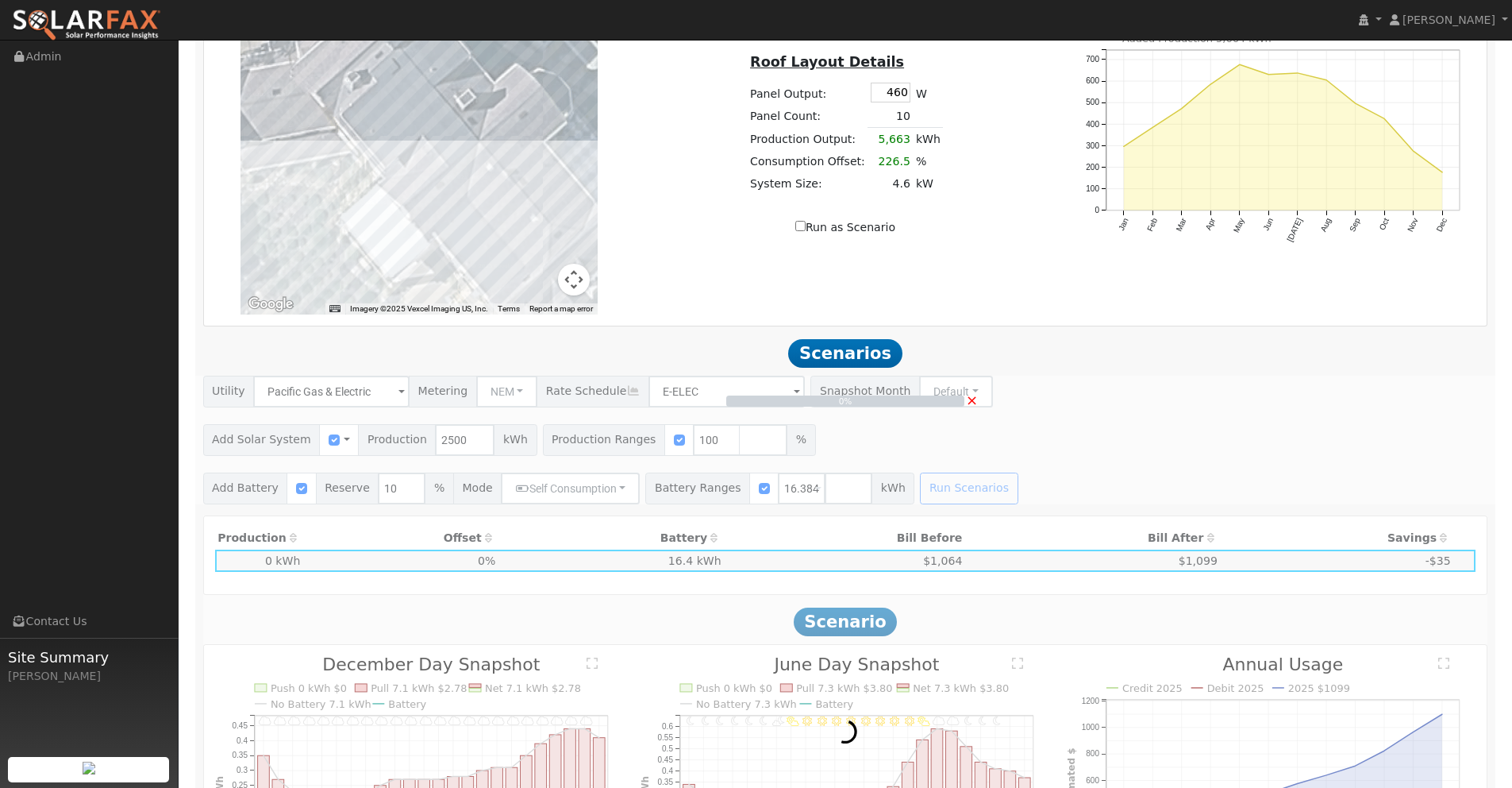
scroll to position [1158, 0]
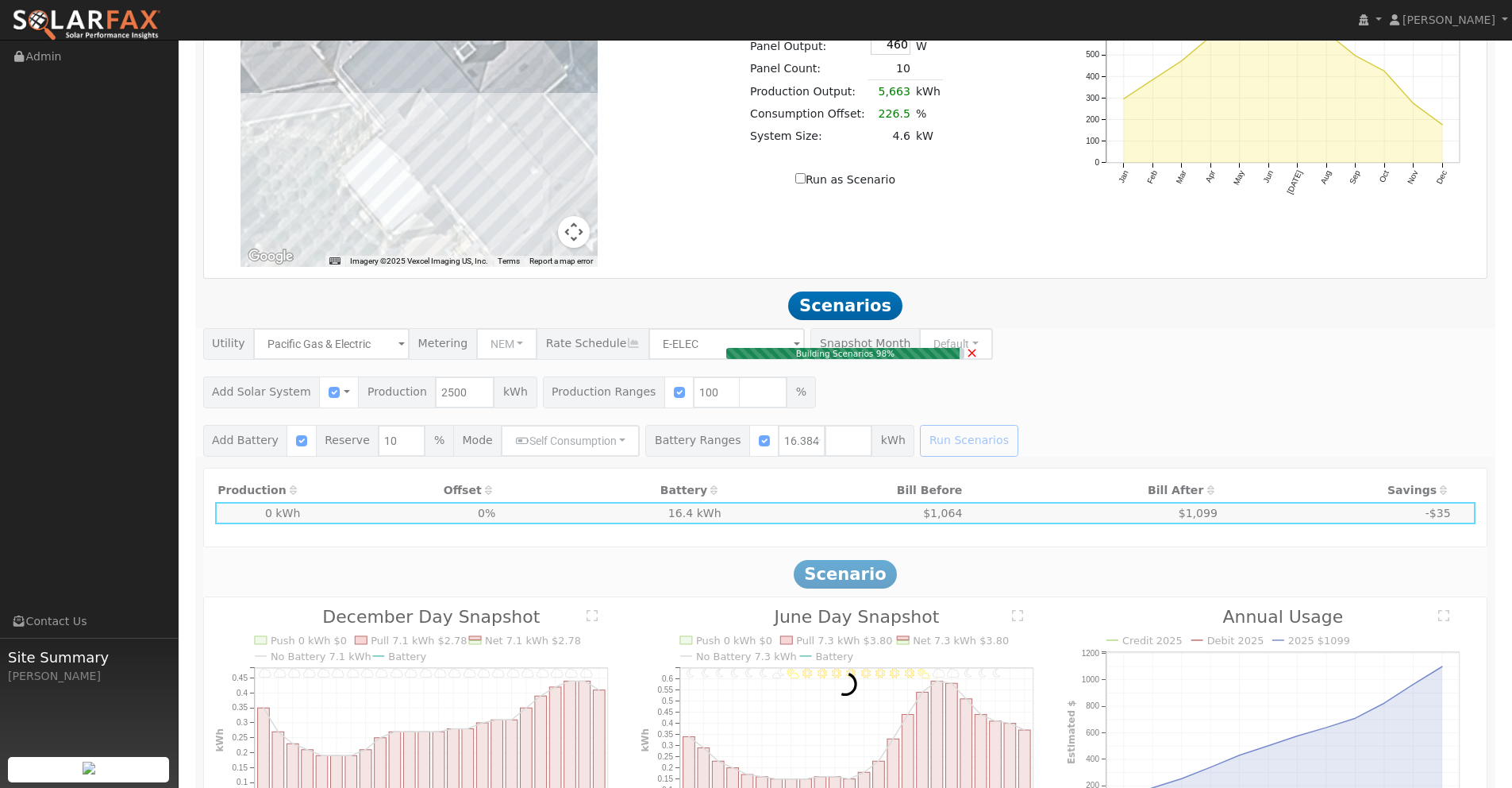
type input "4.6"
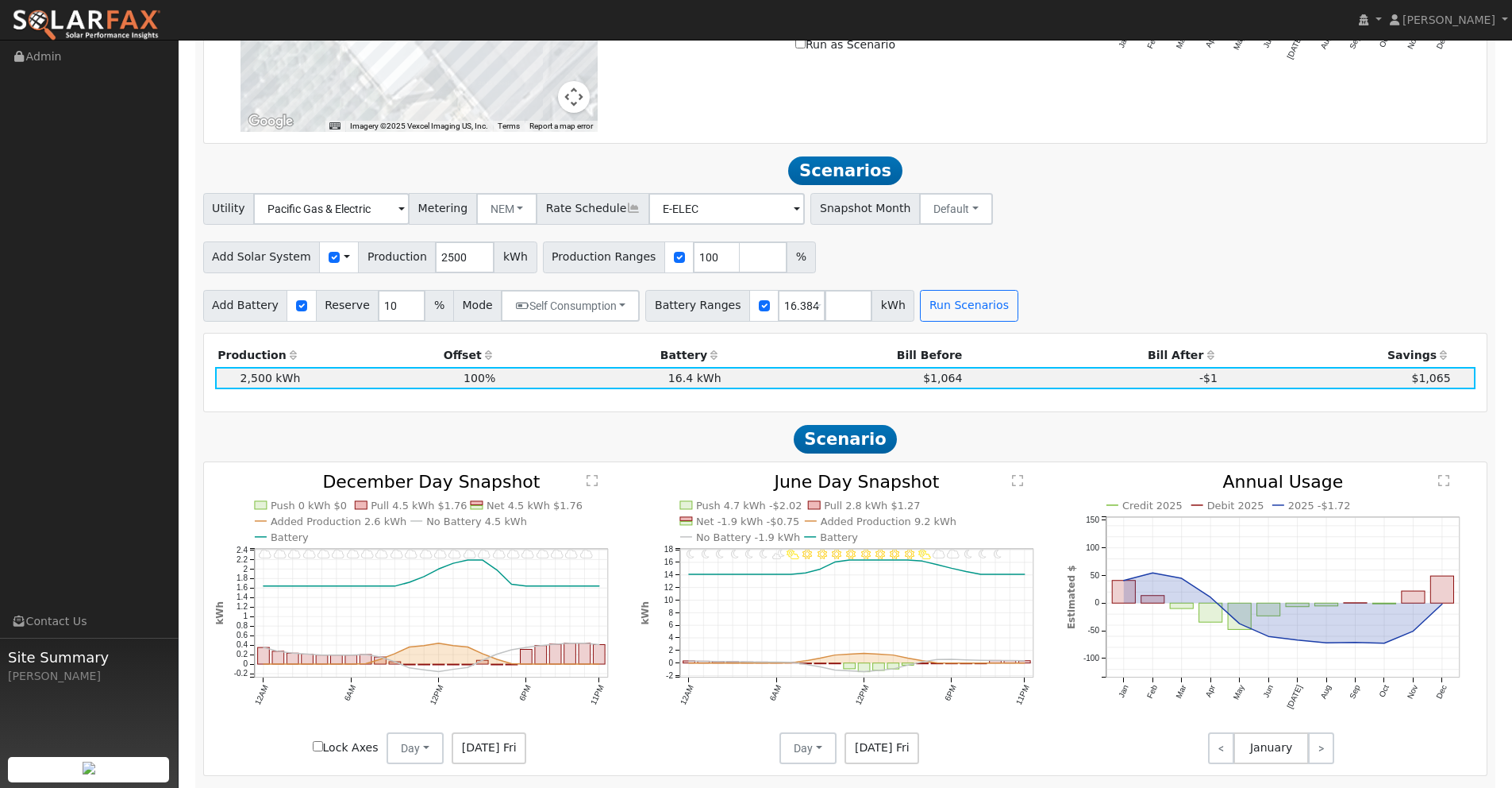
scroll to position [1292, 0]
click at [802, 46] on input "Run as Scenario" at bounding box center [800, 44] width 11 height 11
checkbox input "true"
type input "5663"
click at [945, 306] on button "Run Scenarios" at bounding box center [969, 306] width 98 height 32
